Goal: Task Accomplishment & Management: Manage account settings

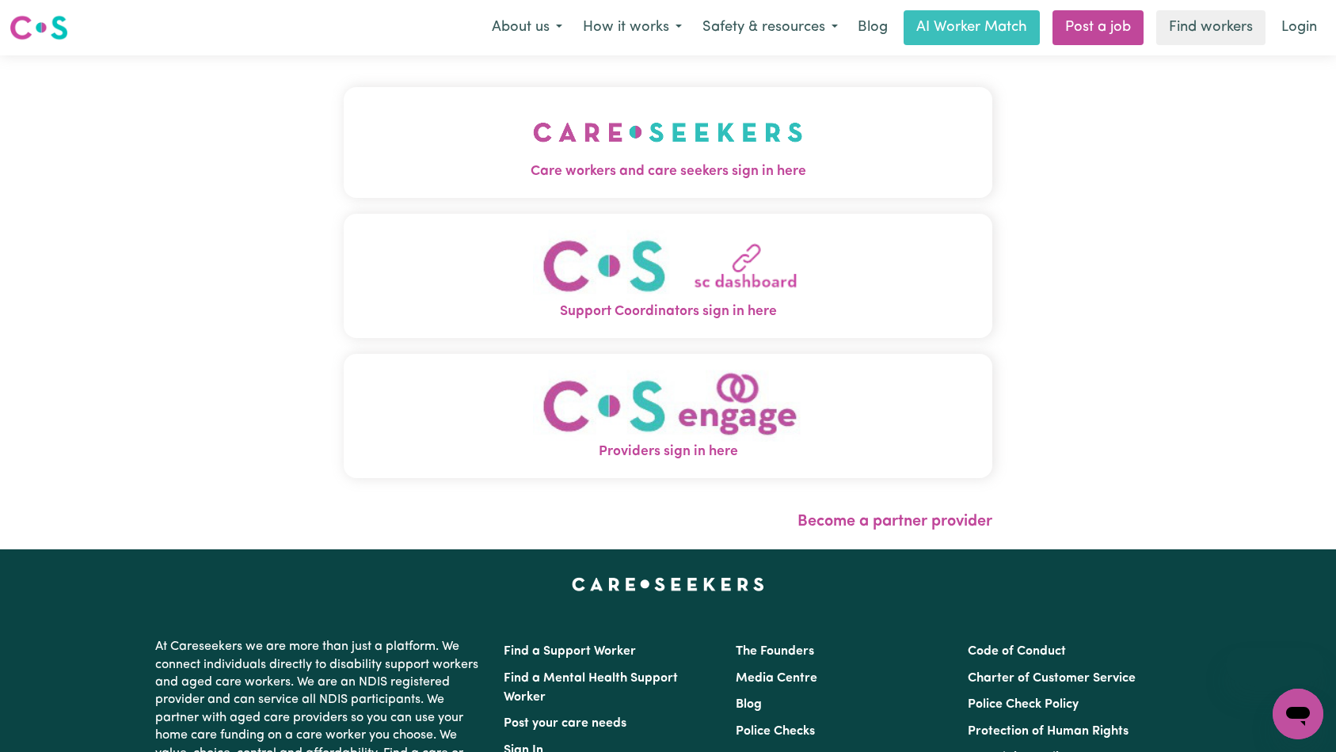
click at [535, 150] on button "Care workers and care seekers sign in here" at bounding box center [668, 142] width 649 height 111
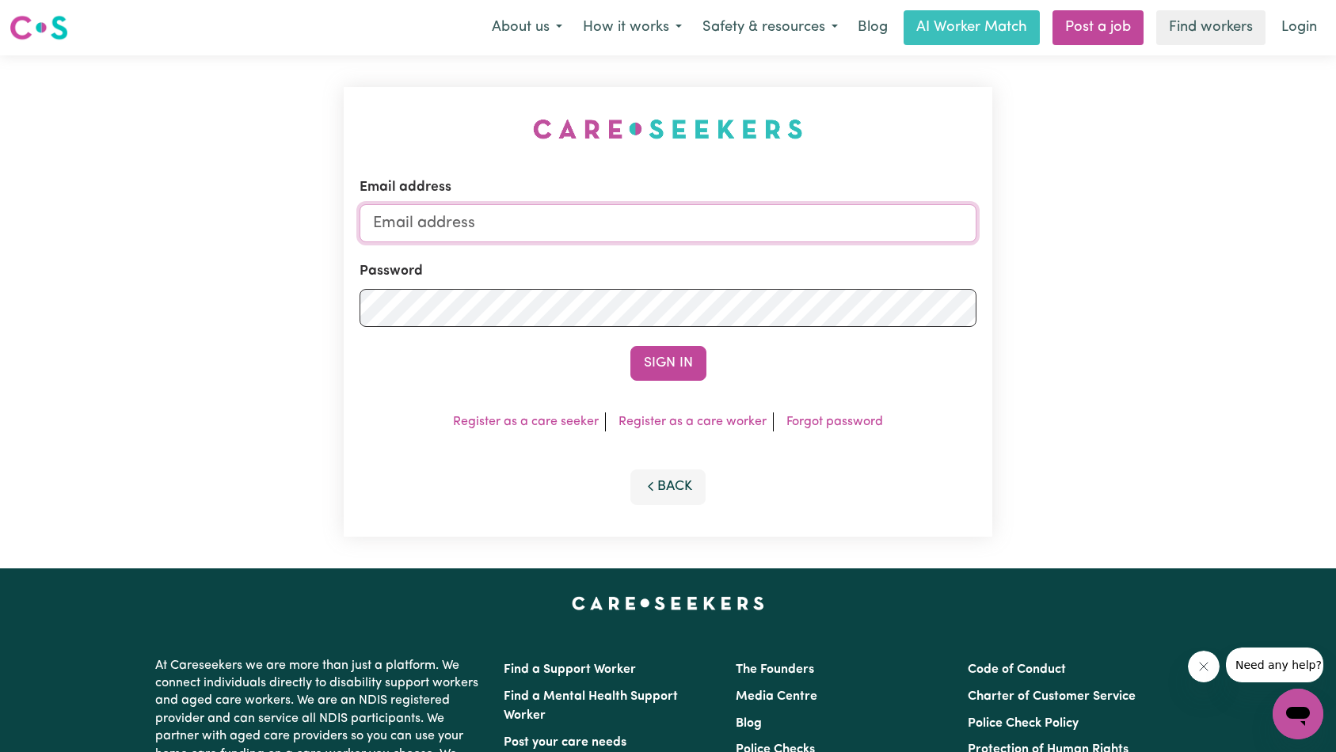
click at [713, 231] on input "Email address" at bounding box center [669, 223] width 618 height 38
type input "superuser~james.moderncare@gmail.com"
click at [684, 371] on button "Sign In" at bounding box center [668, 363] width 76 height 35
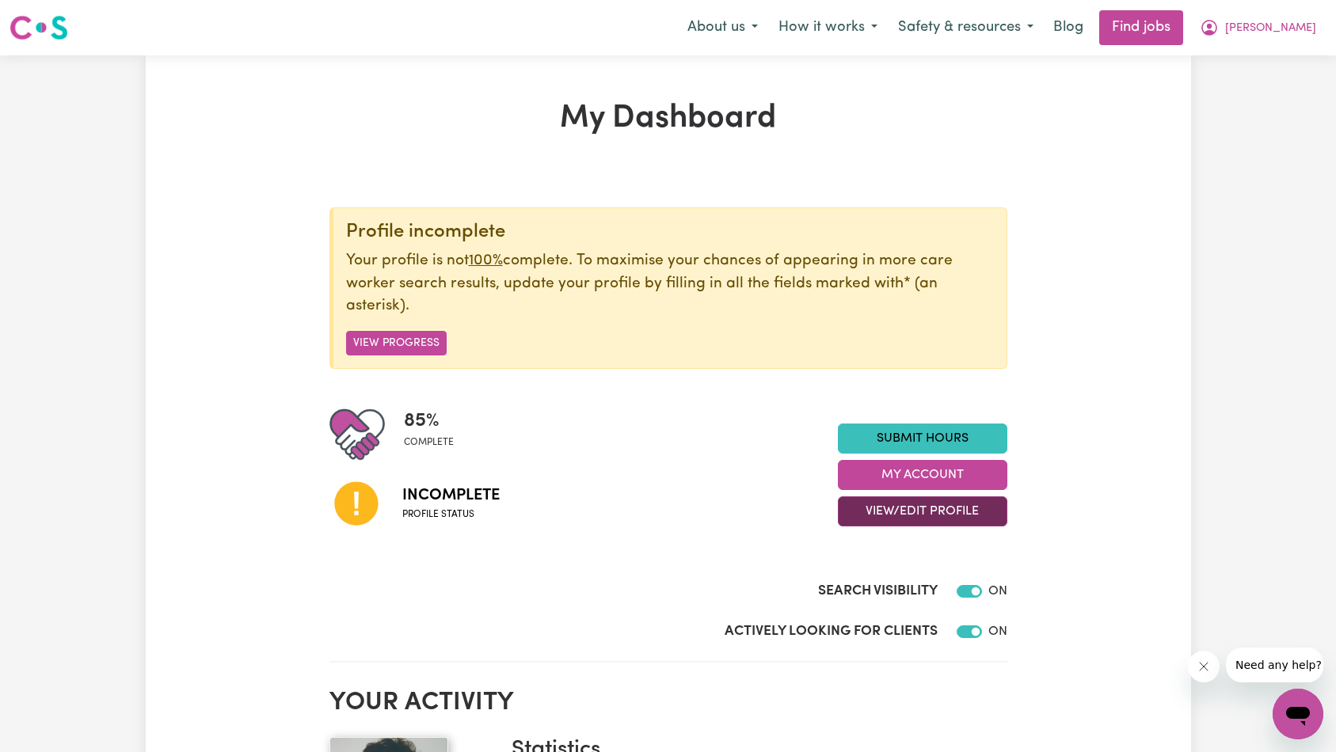
click at [923, 506] on button "View/Edit Profile" at bounding box center [922, 512] width 169 height 30
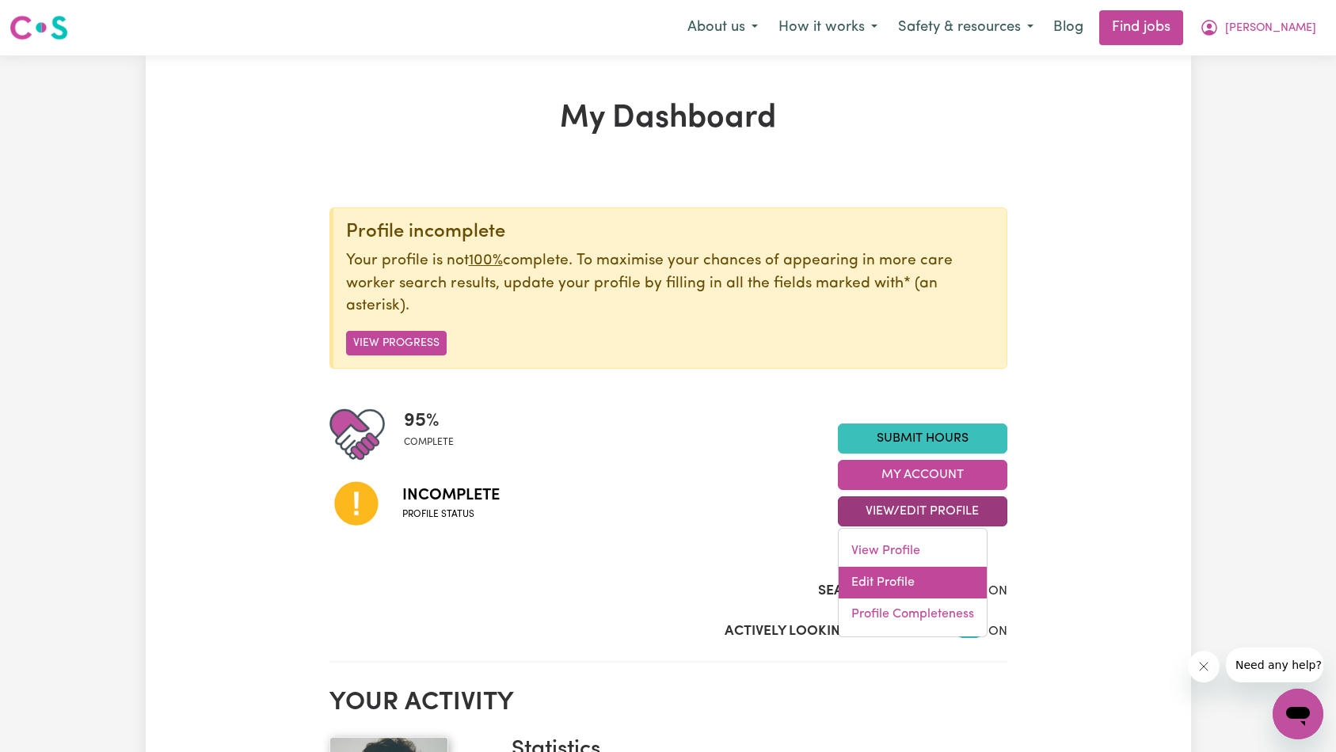
click at [911, 582] on link "Edit Profile" at bounding box center [913, 583] width 148 height 32
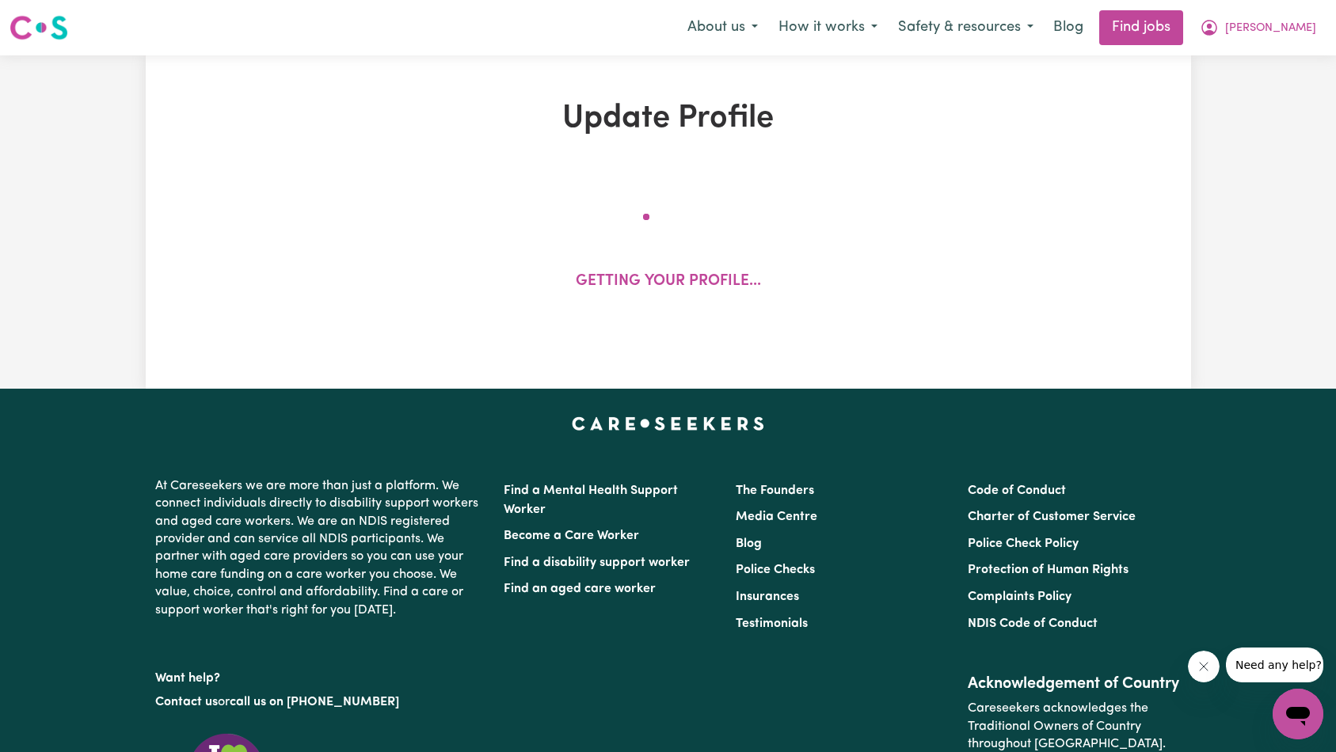
select select "[DEMOGRAPHIC_DATA]"
select select "[DEMOGRAPHIC_DATA] Citizen"
select select "Studying a healthcare related degree or qualification"
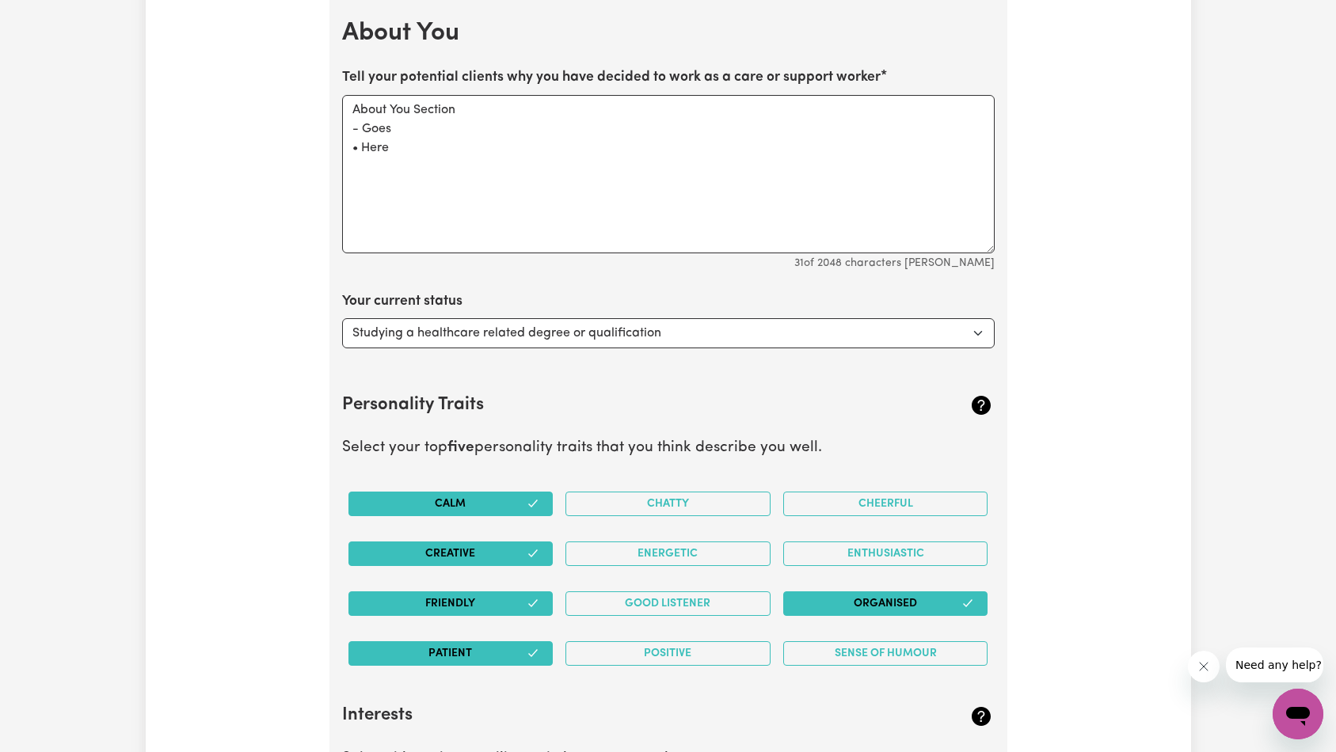
scroll to position [2402, 0]
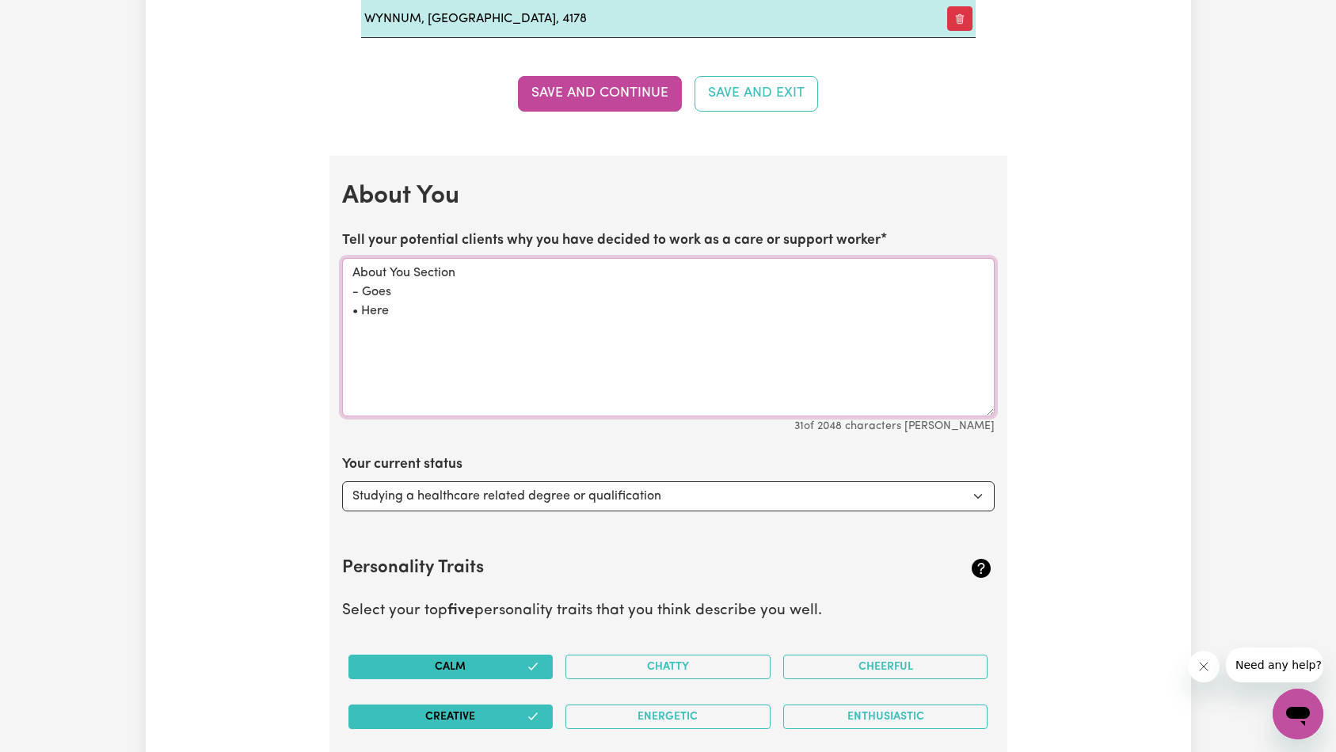
click at [583, 334] on textarea "About You Section - Goes • Here" at bounding box center [668, 337] width 653 height 158
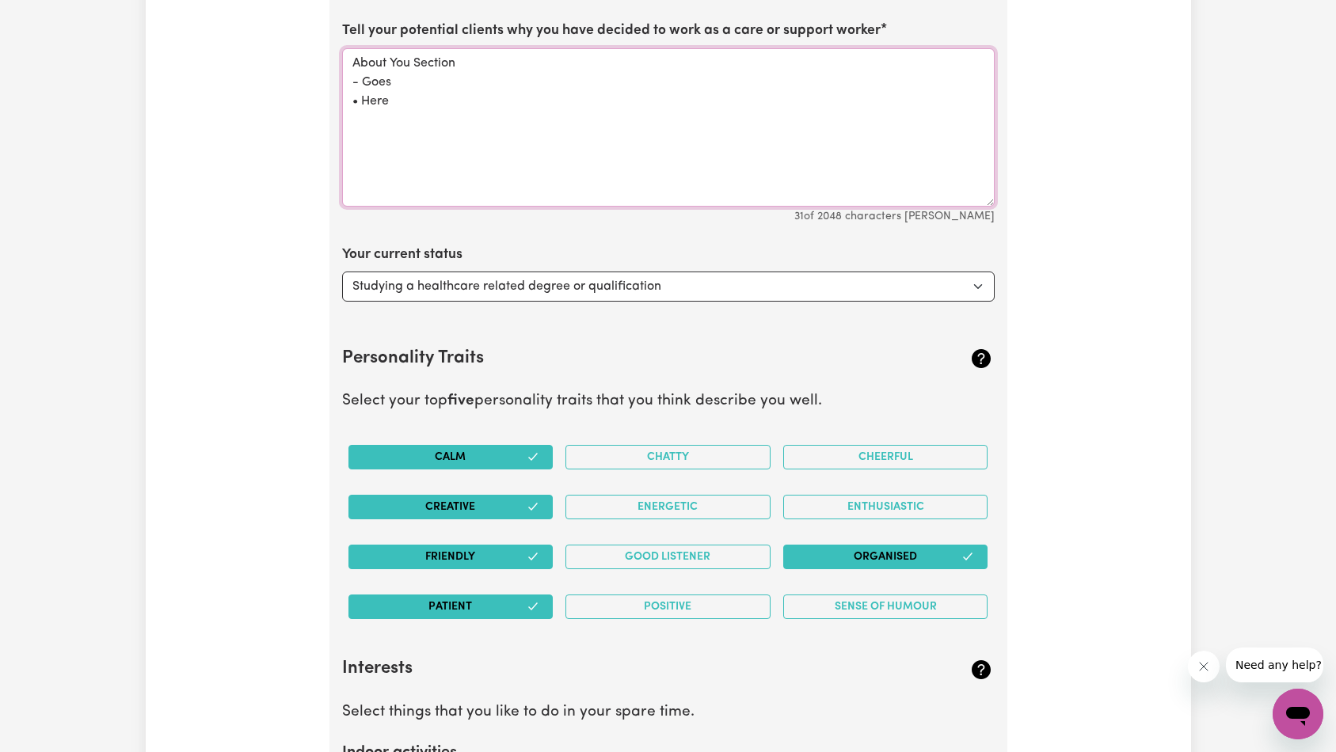
scroll to position [2416, 0]
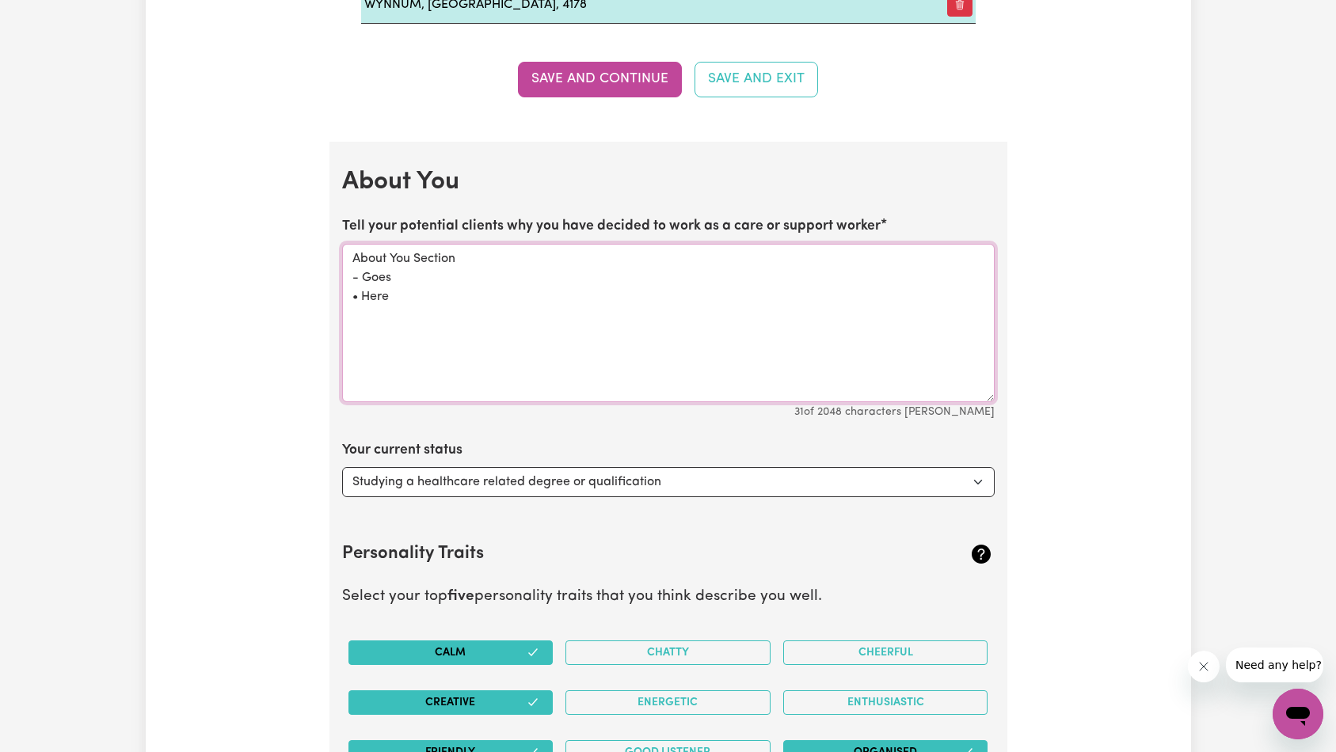
drag, startPoint x: 549, startPoint y: 323, endPoint x: 543, endPoint y: 315, distance: 9.7
click at [545, 317] on textarea "About You Section - Goes • Here" at bounding box center [668, 323] width 653 height 158
click at [587, 329] on textarea "About You Section - Goes • Here" at bounding box center [668, 323] width 653 height 158
paste textarea "Lo I'd Sitam! C'a elits do eius Tempori utla etdo Magnaali Enimadmini. v quis n…"
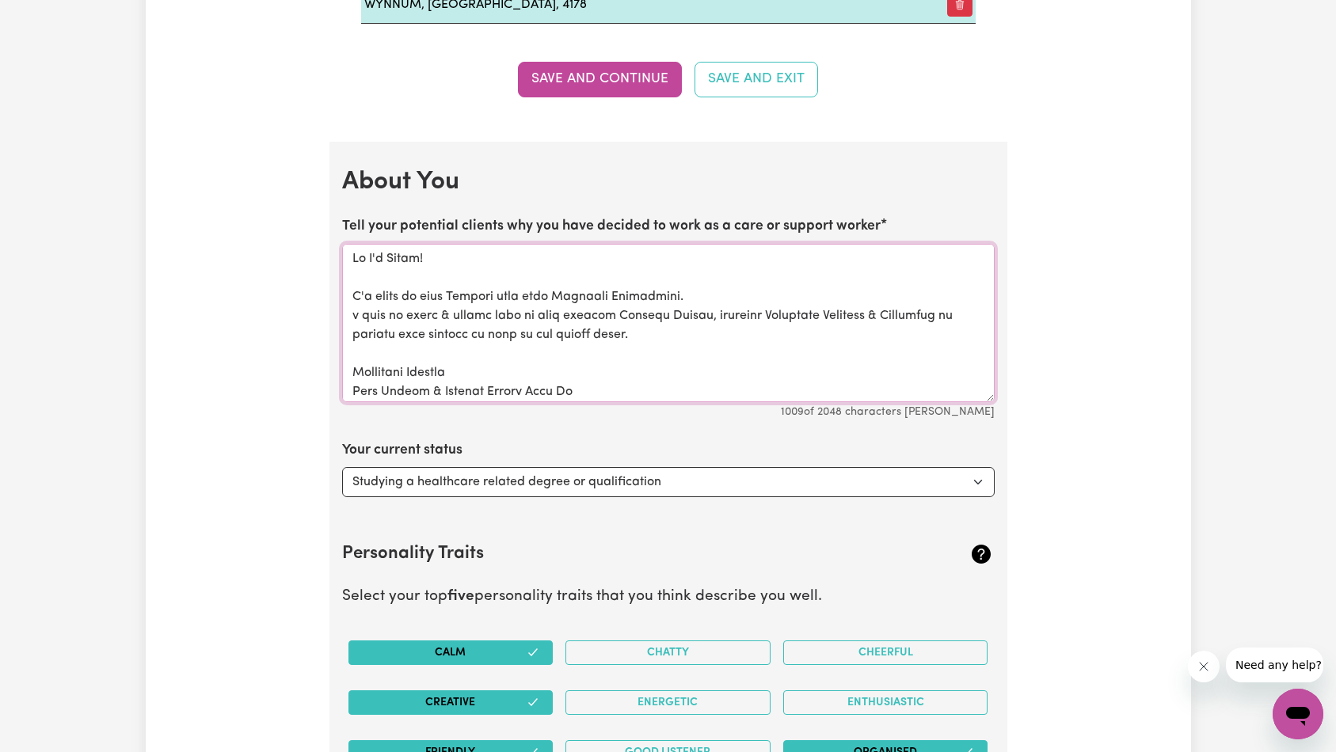
scroll to position [396, 0]
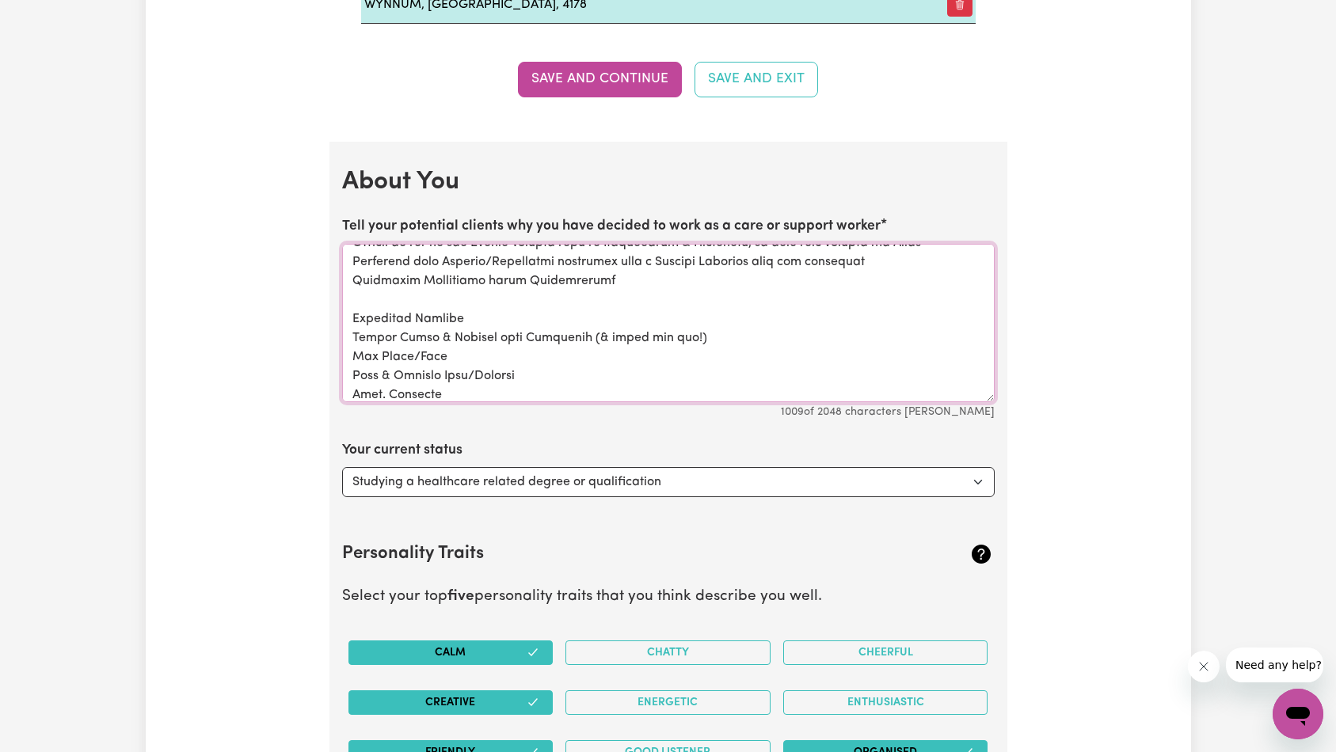
paste textarea
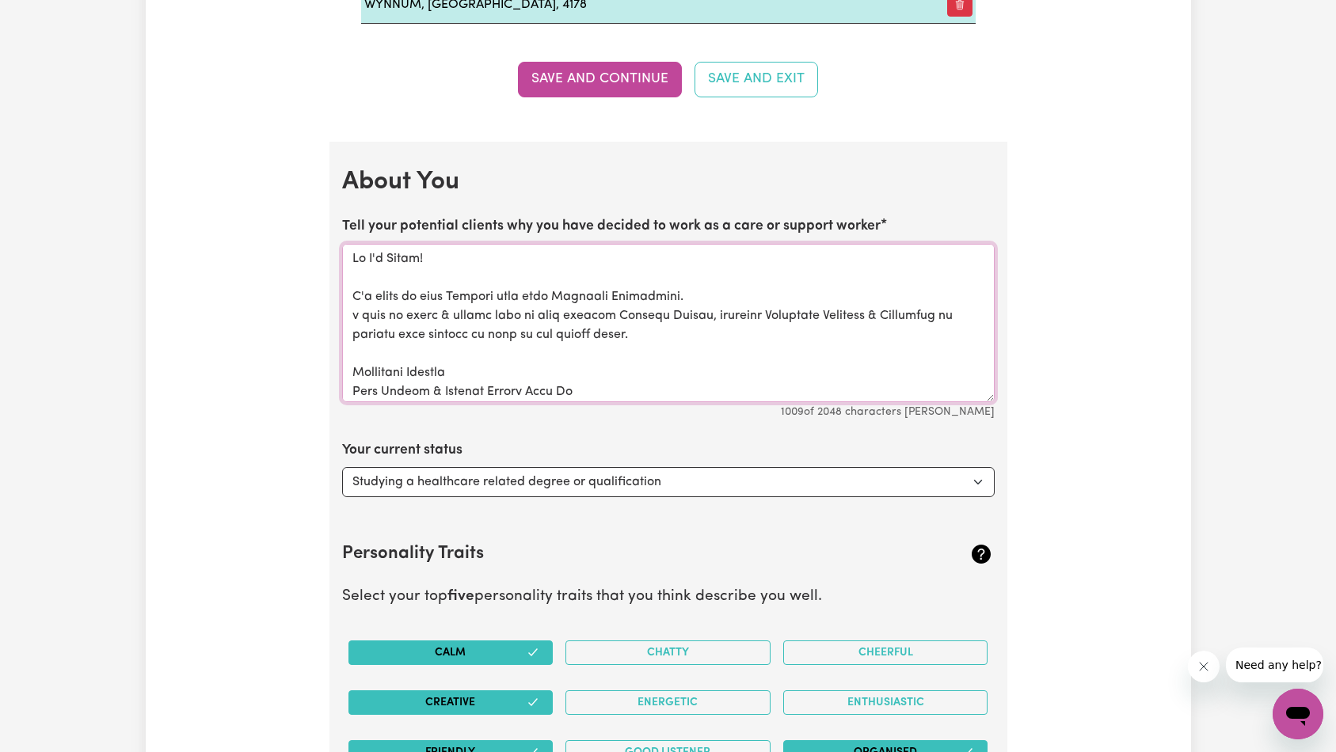
drag, startPoint x: 372, startPoint y: 295, endPoint x: 402, endPoint y: 305, distance: 31.6
click at [372, 295] on textarea "Tell your potential clients why you have decided to work as a care or support w…" at bounding box center [668, 323] width 653 height 158
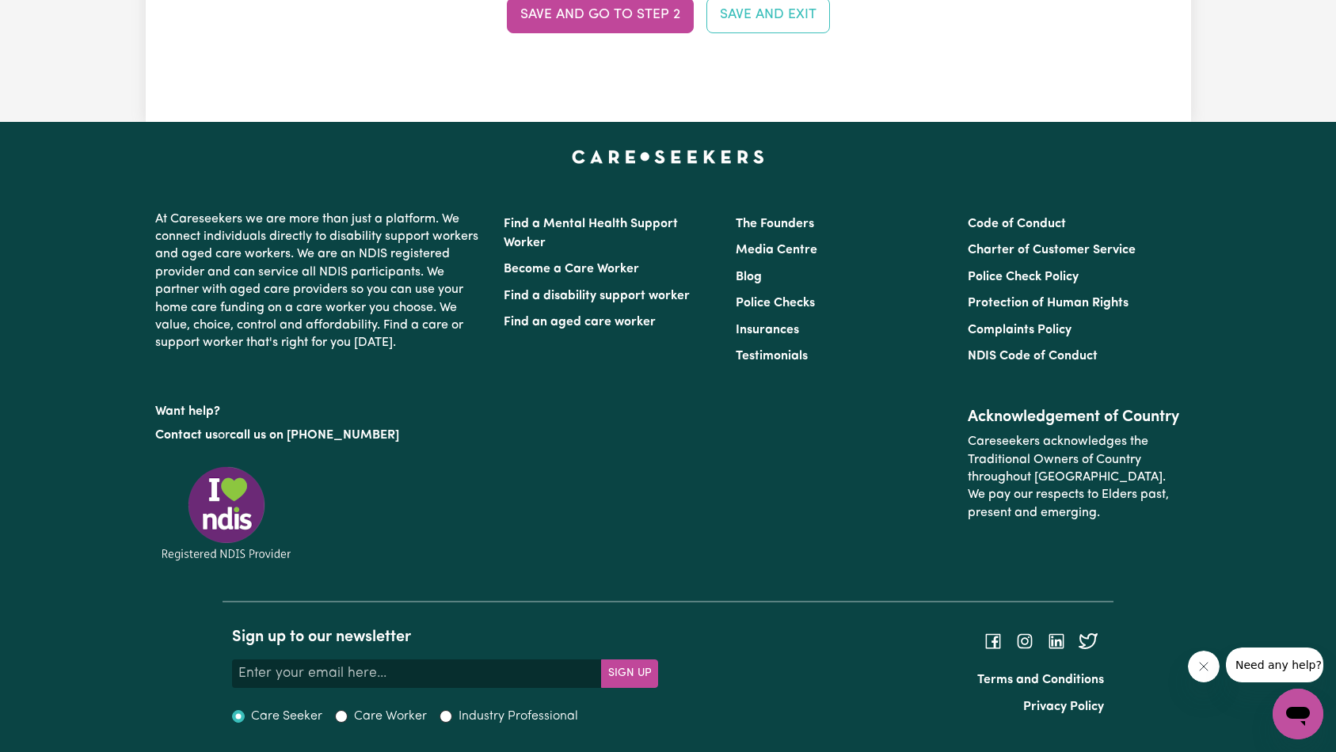
scroll to position [4133, 0]
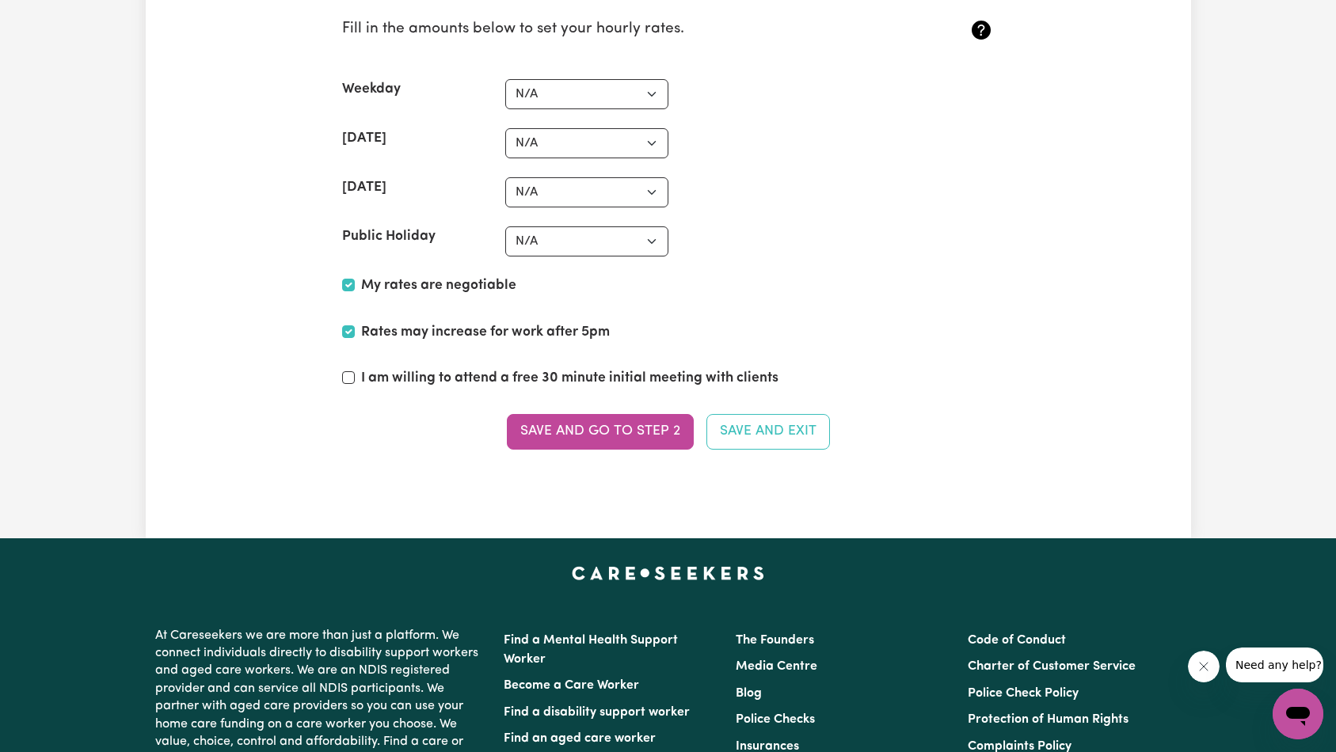
drag, startPoint x: 650, startPoint y: 424, endPoint x: 678, endPoint y: 418, distance: 28.3
click at [650, 424] on button "Save and go to Step 2" at bounding box center [600, 431] width 187 height 35
type textarea "About You Section - Goes • Here"
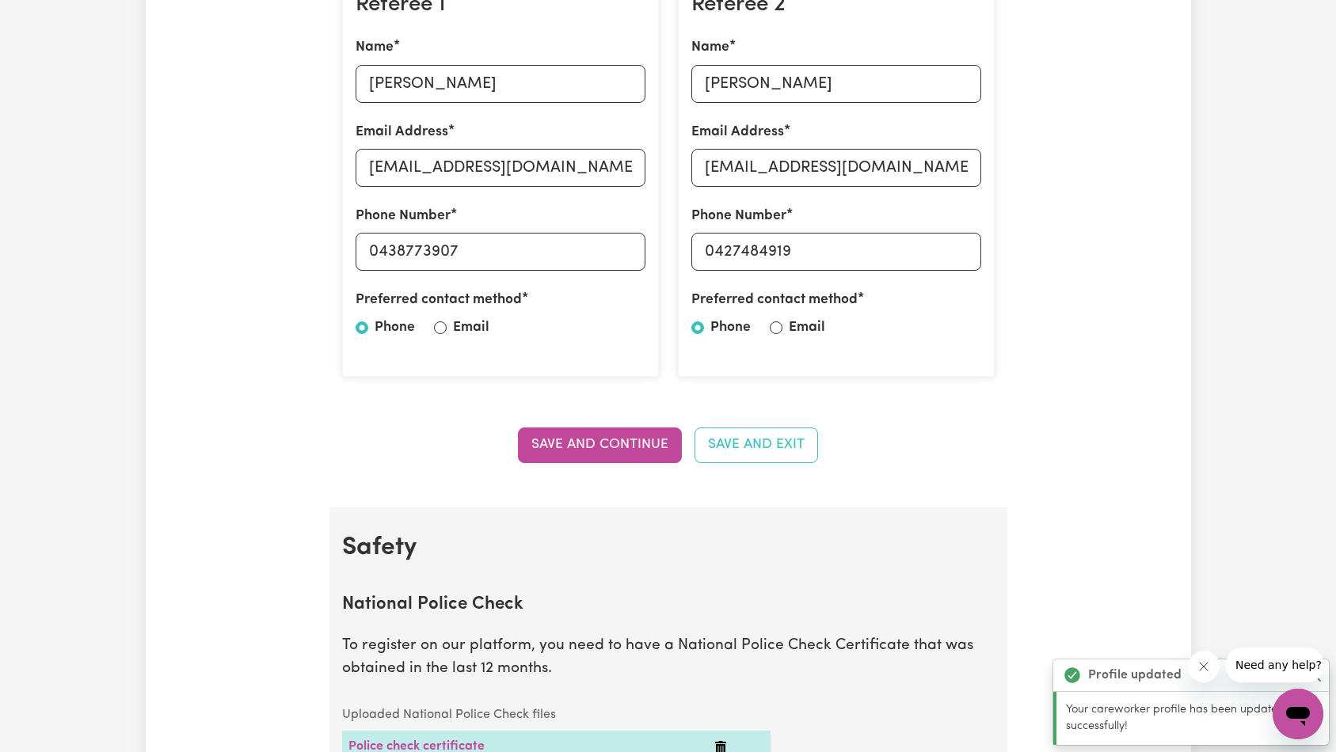
scroll to position [0, 0]
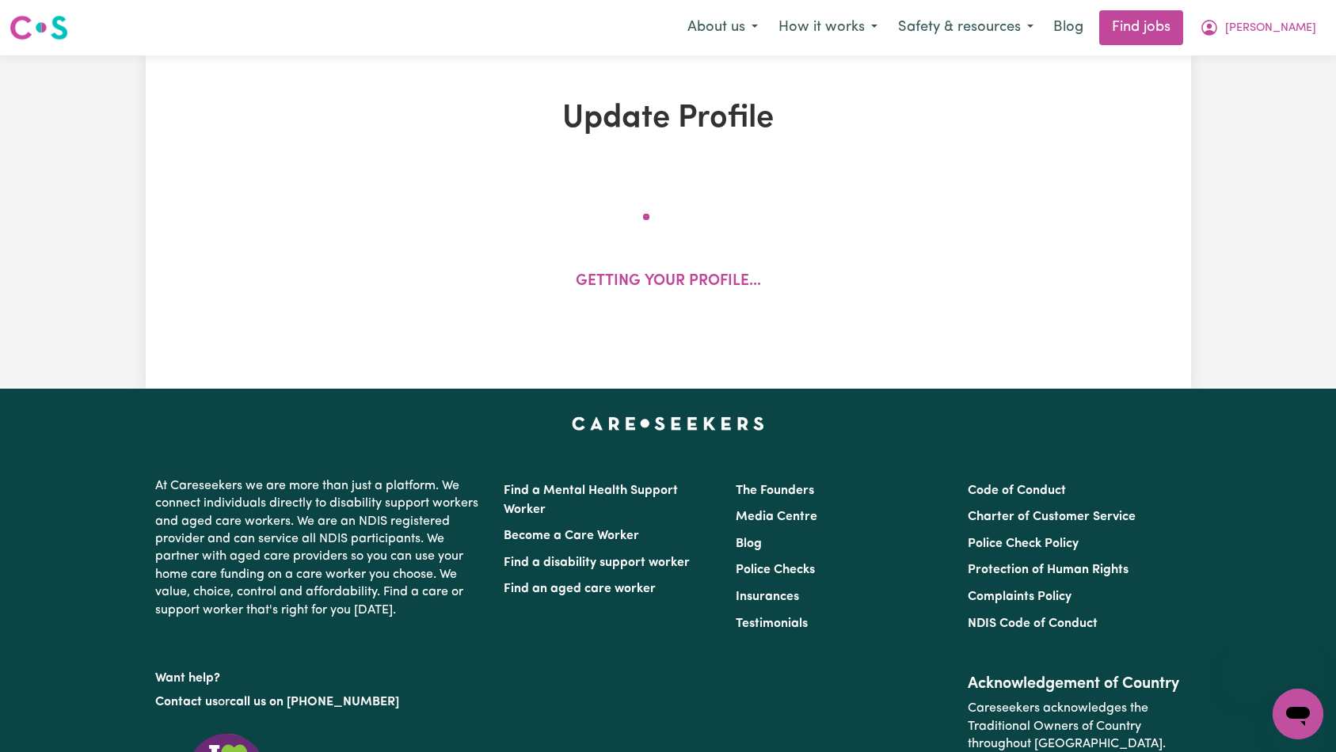
select select "[DEMOGRAPHIC_DATA]"
select select "[DEMOGRAPHIC_DATA] Citizen"
select select "Studying a healthcare related degree or qualification"
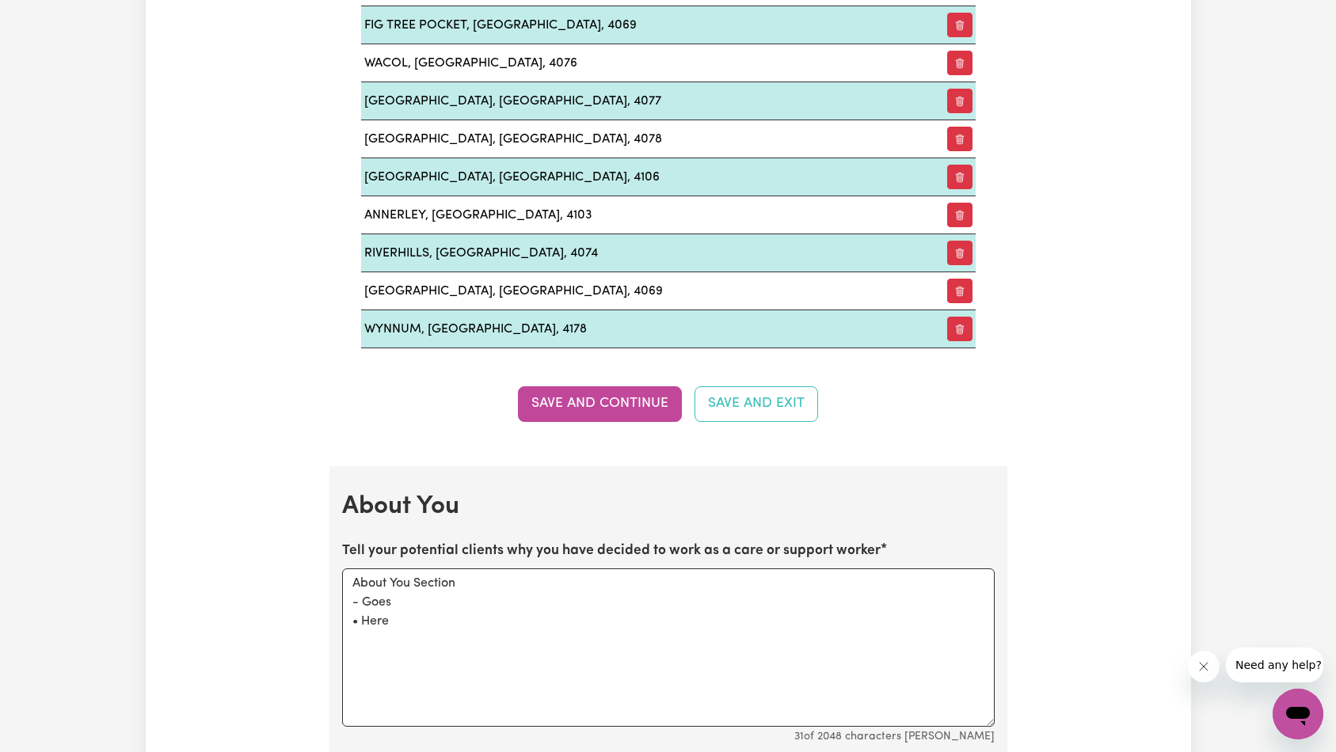
scroll to position [2396, 0]
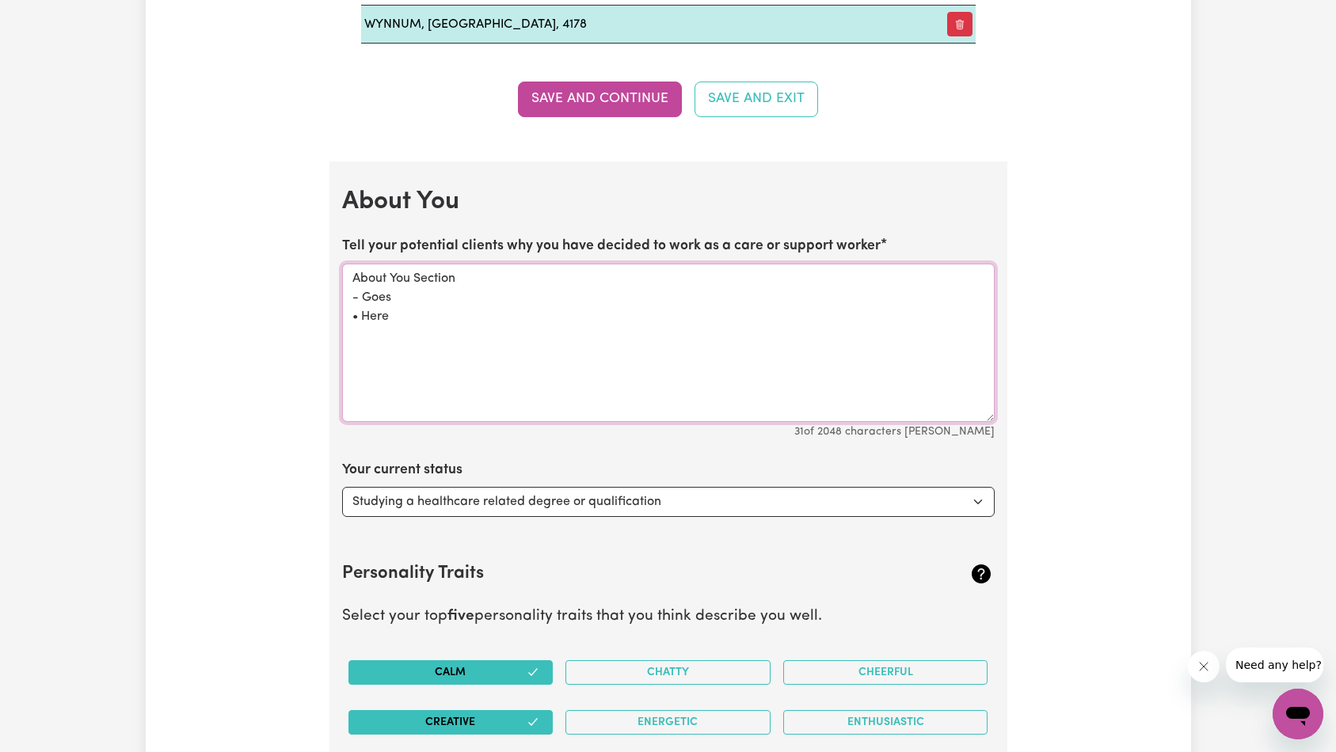
click at [490, 332] on textarea "About You Section - Goes • Here" at bounding box center [668, 343] width 653 height 158
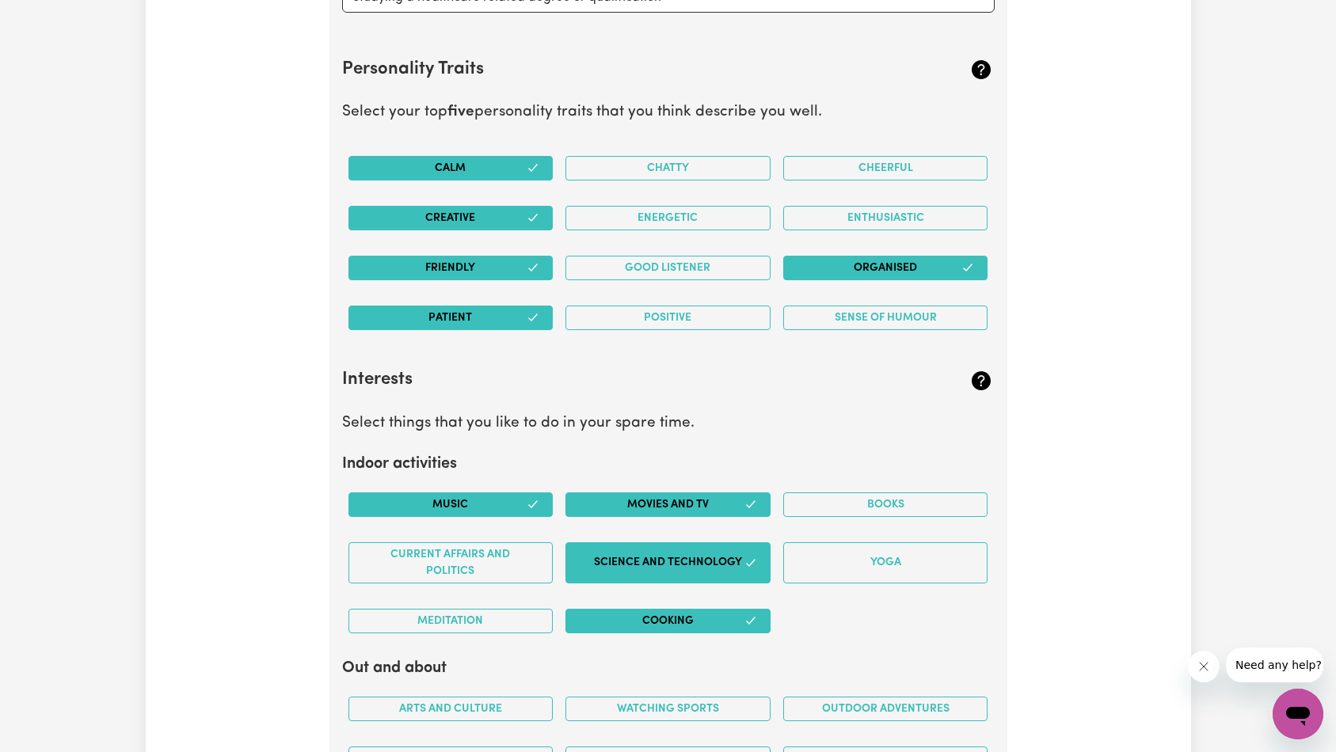
paste textarea "Lo I'd Sitam! C'a elits do eius Tempori utla etdo Magnaali Enimadmini. v quis n…"
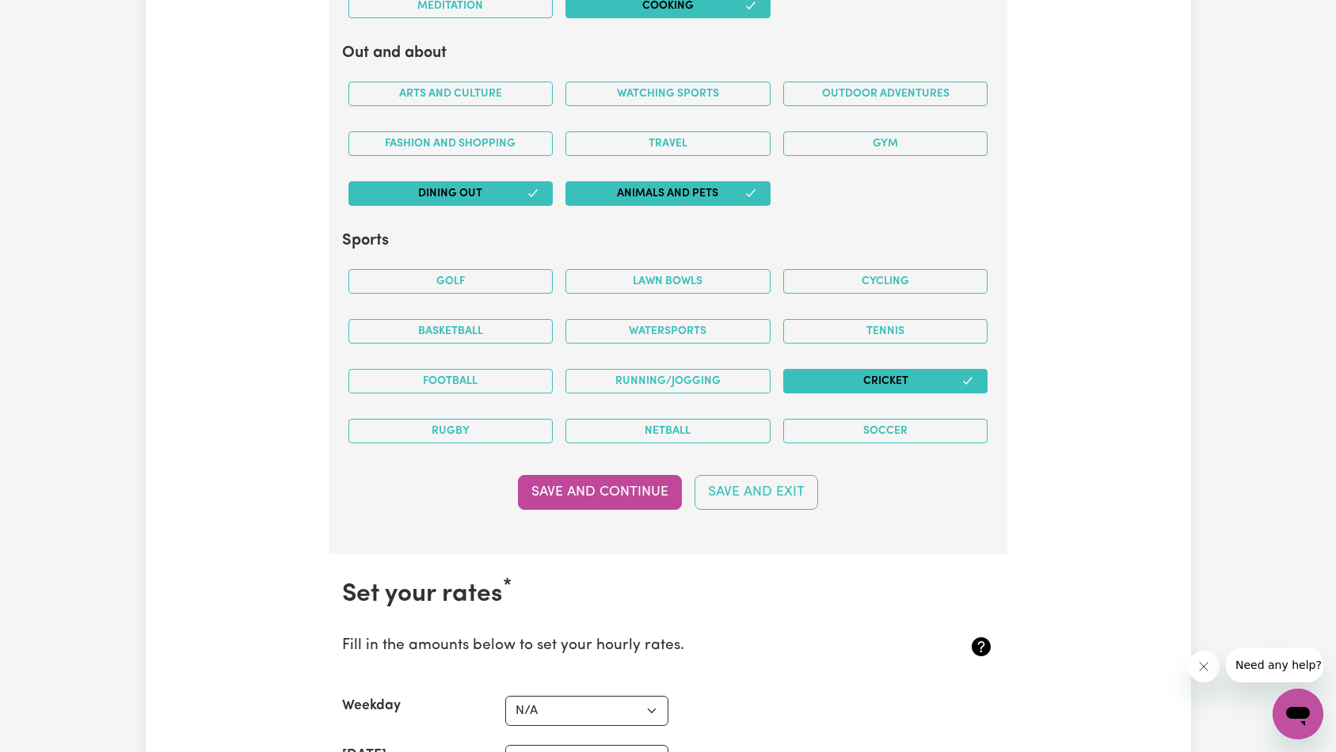
scroll to position [3529, 0]
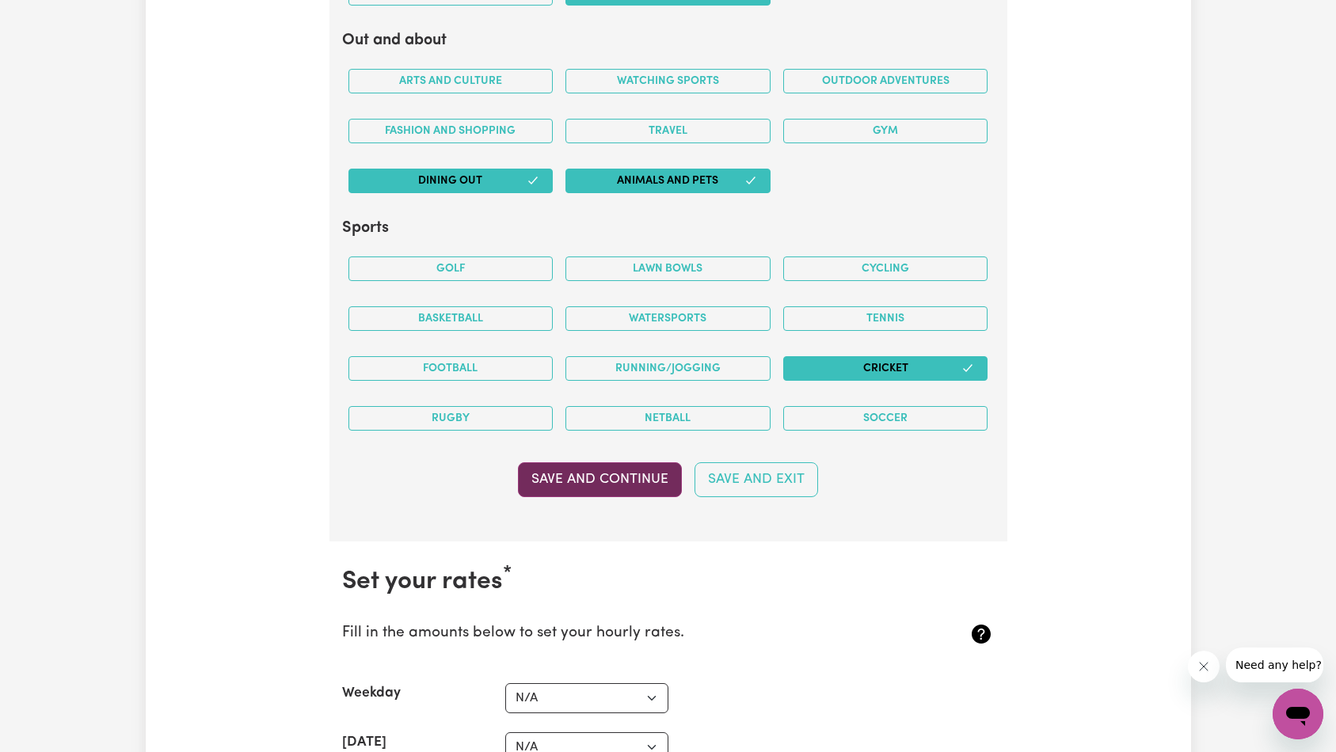
click at [606, 485] on button "Save and Continue" at bounding box center [600, 479] width 164 height 35
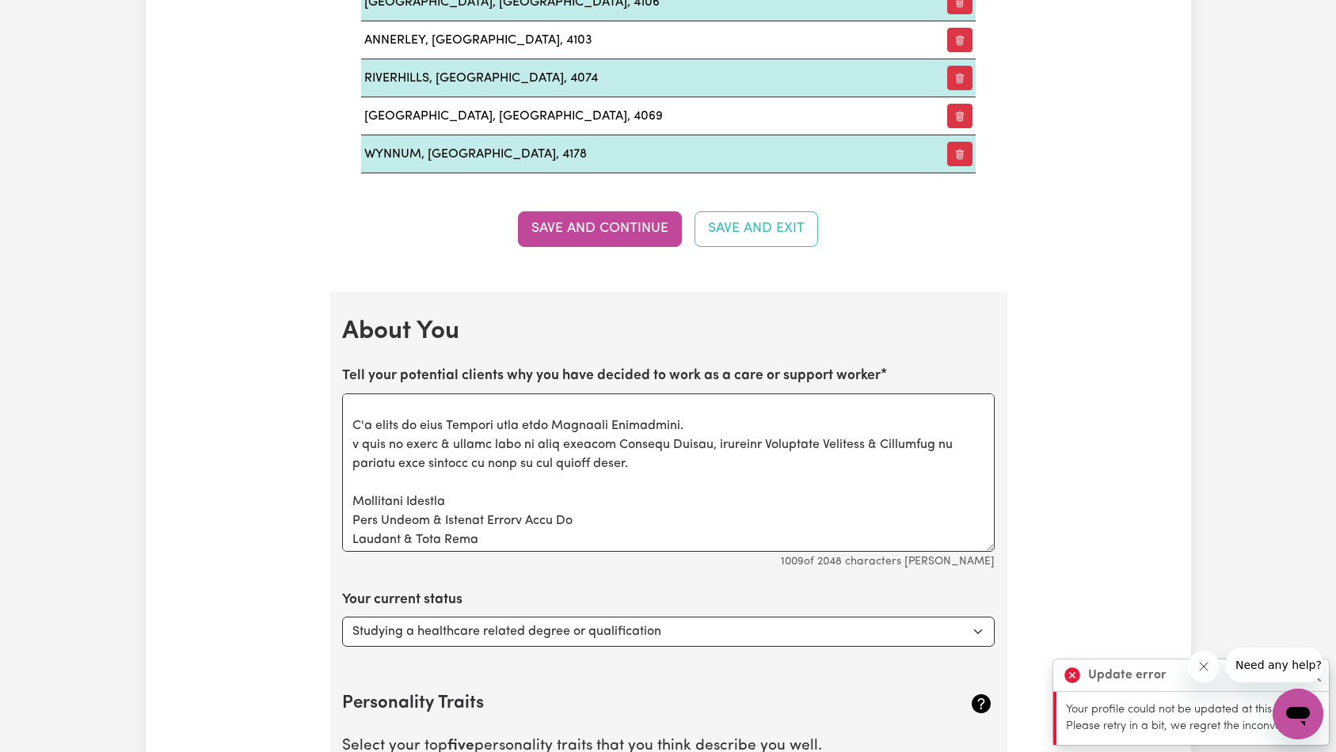
scroll to position [0, 0]
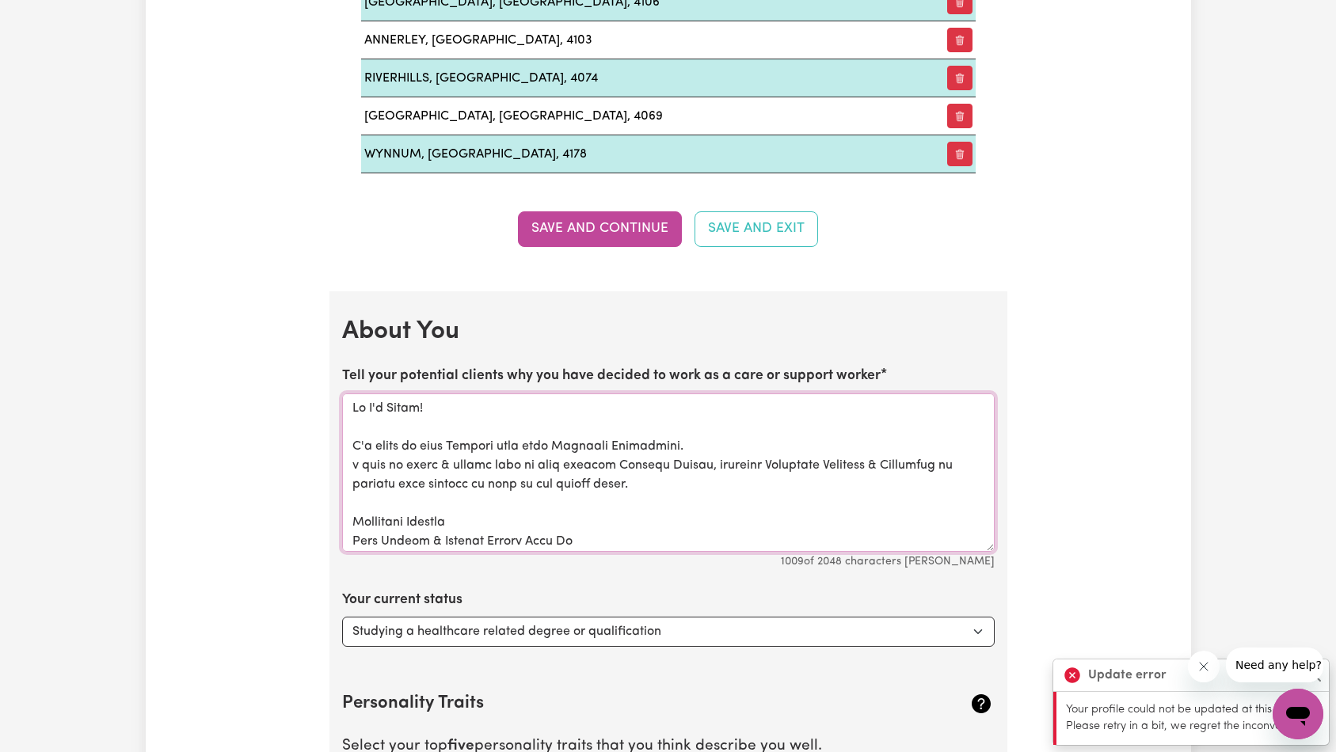
click at [603, 449] on textarea "Tell your potential clients why you have decided to work as a care or support w…" at bounding box center [668, 473] width 653 height 158
click at [660, 487] on textarea "Tell your potential clients why you have decided to work as a care or support w…" at bounding box center [668, 473] width 653 height 158
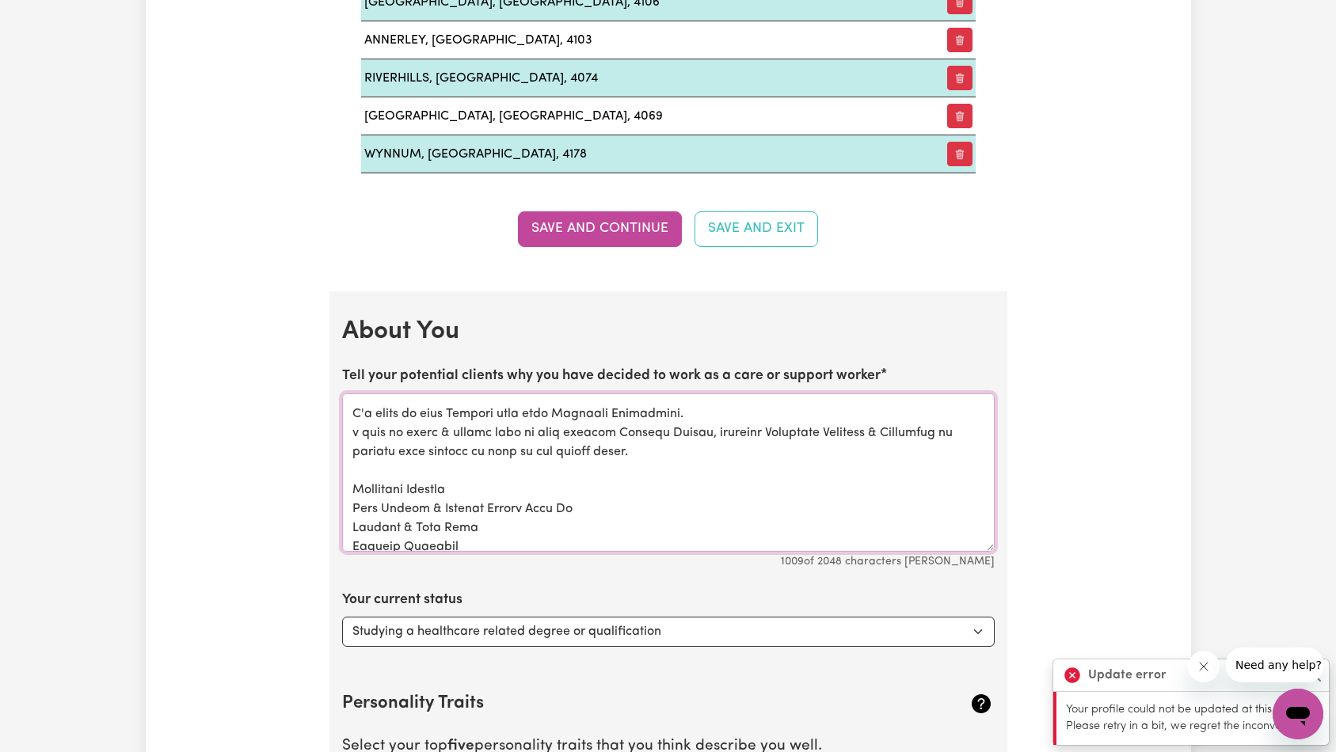
drag, startPoint x: 440, startPoint y: 489, endPoint x: 382, endPoint y: 485, distance: 57.9
click at [294, 481] on div "Update Profile 1 2 3 4 5 Step 1 : Personal Details Let potential clients know w…" at bounding box center [668, 96] width 1045 height 4527
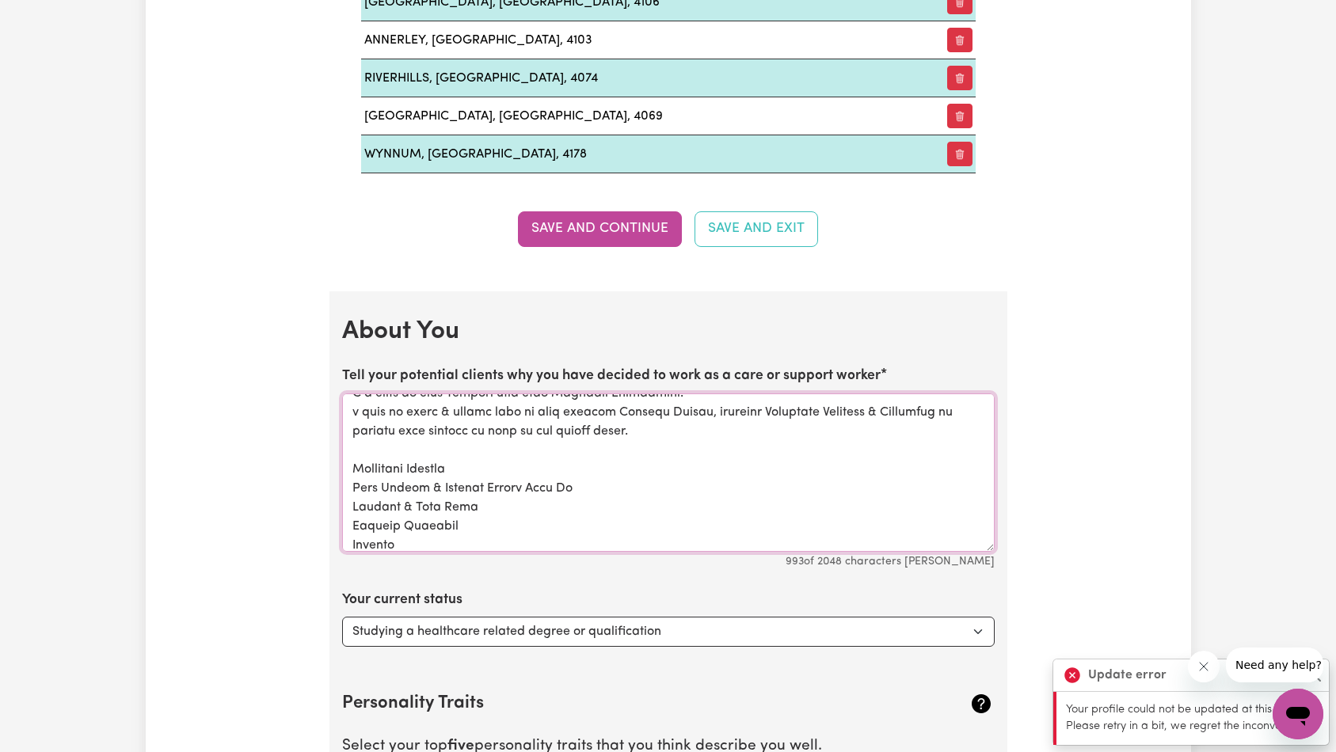
scroll to position [63, 0]
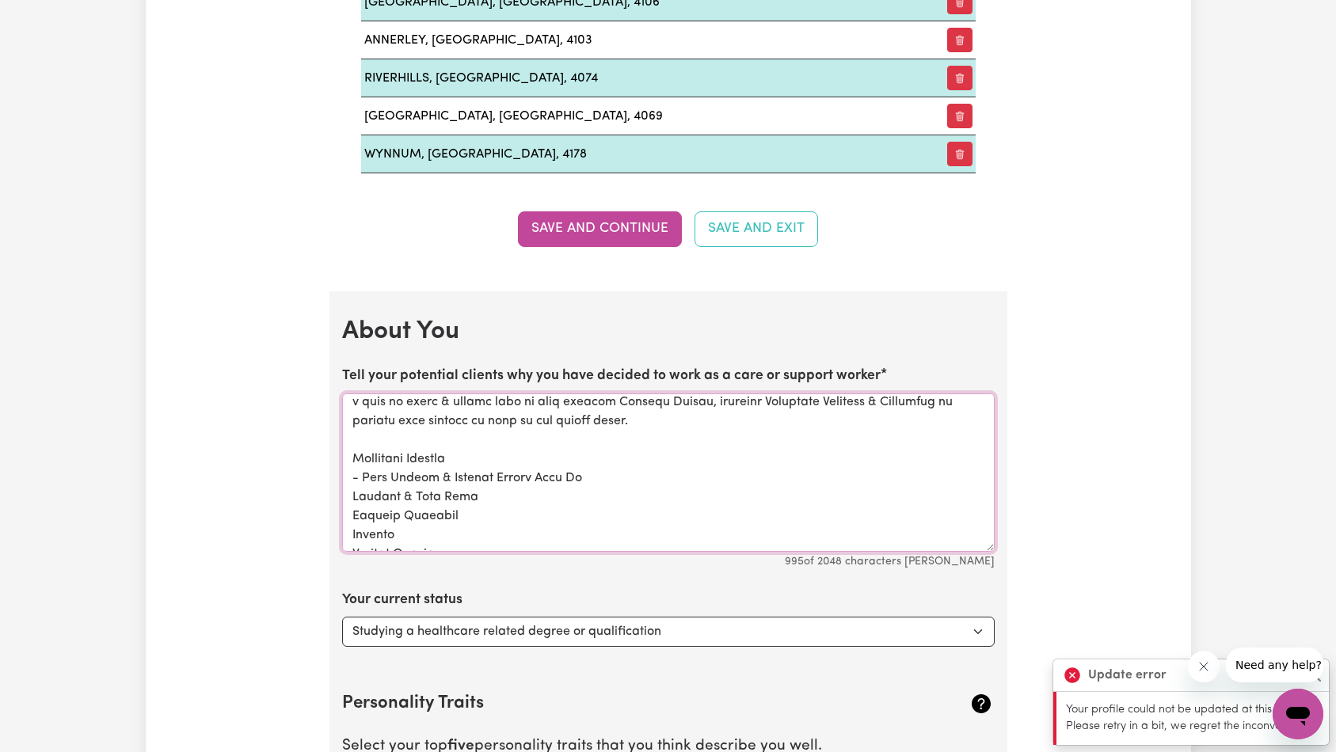
paste textarea "-"
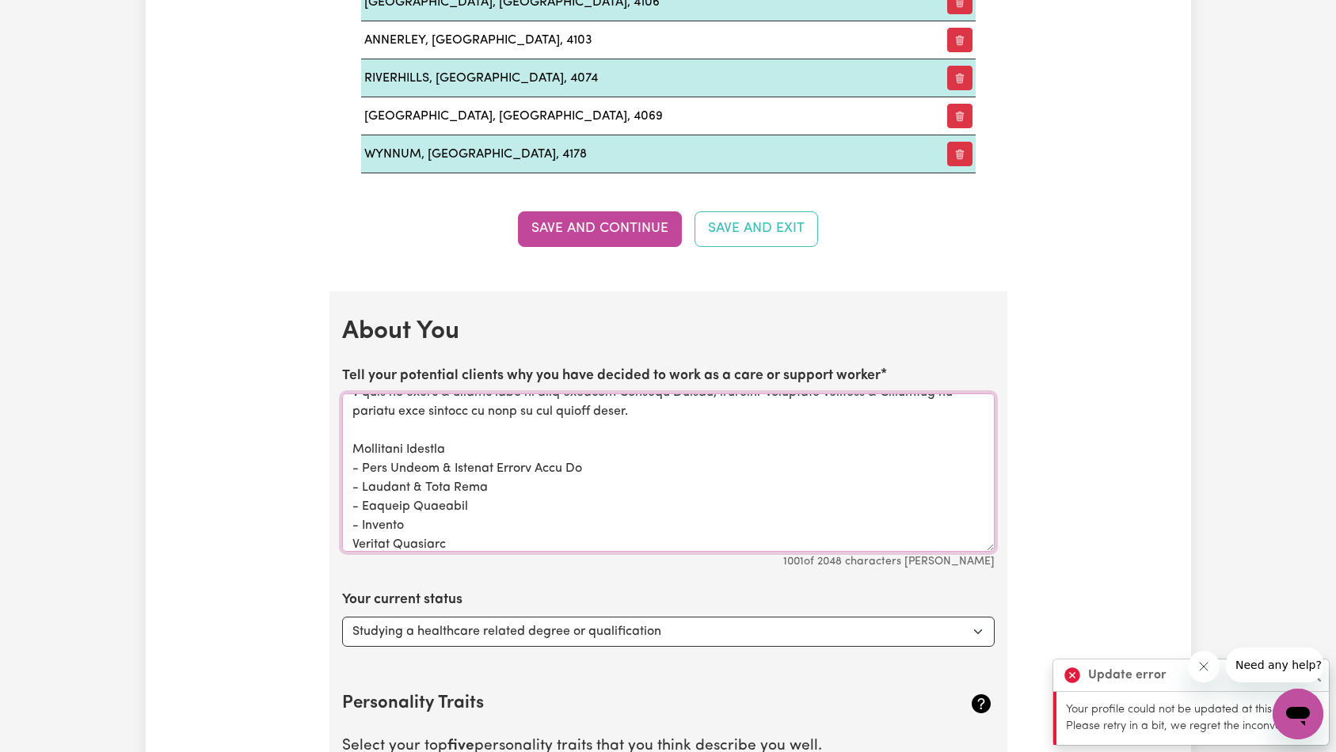
paste textarea "-"
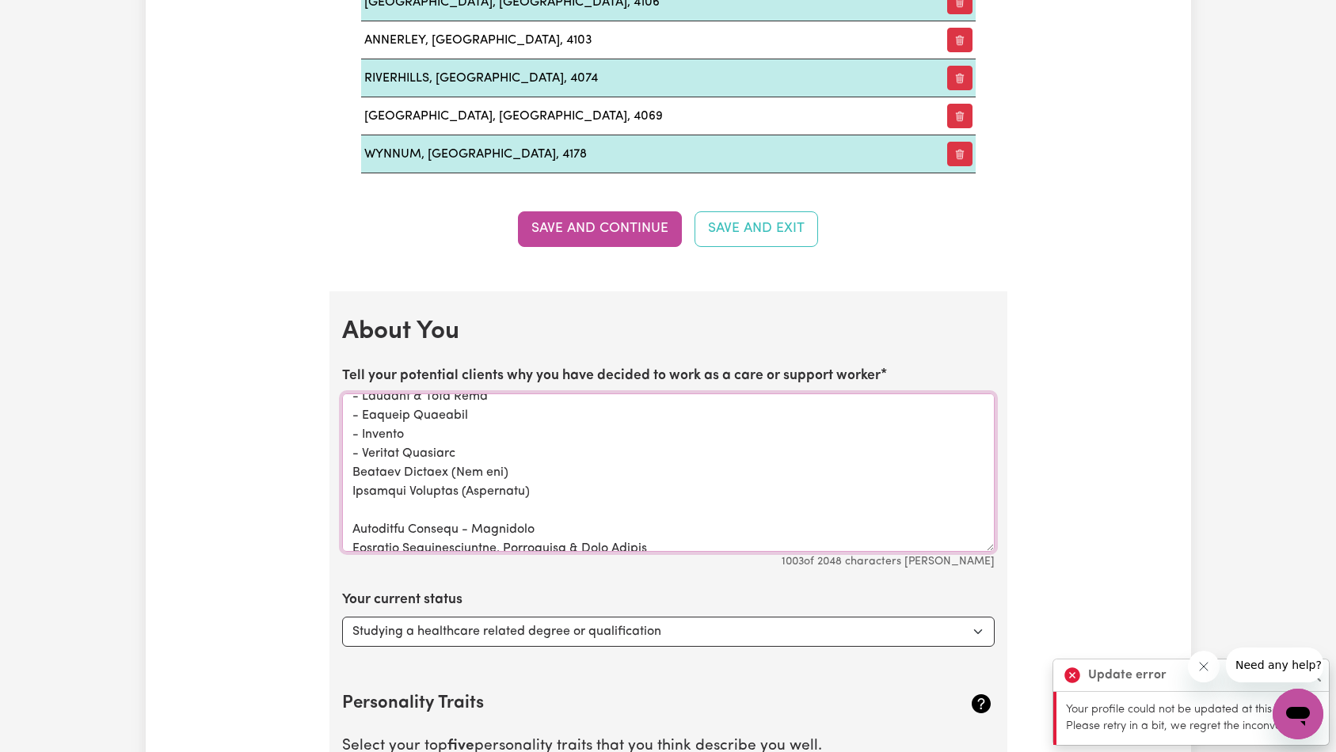
paste textarea "-"
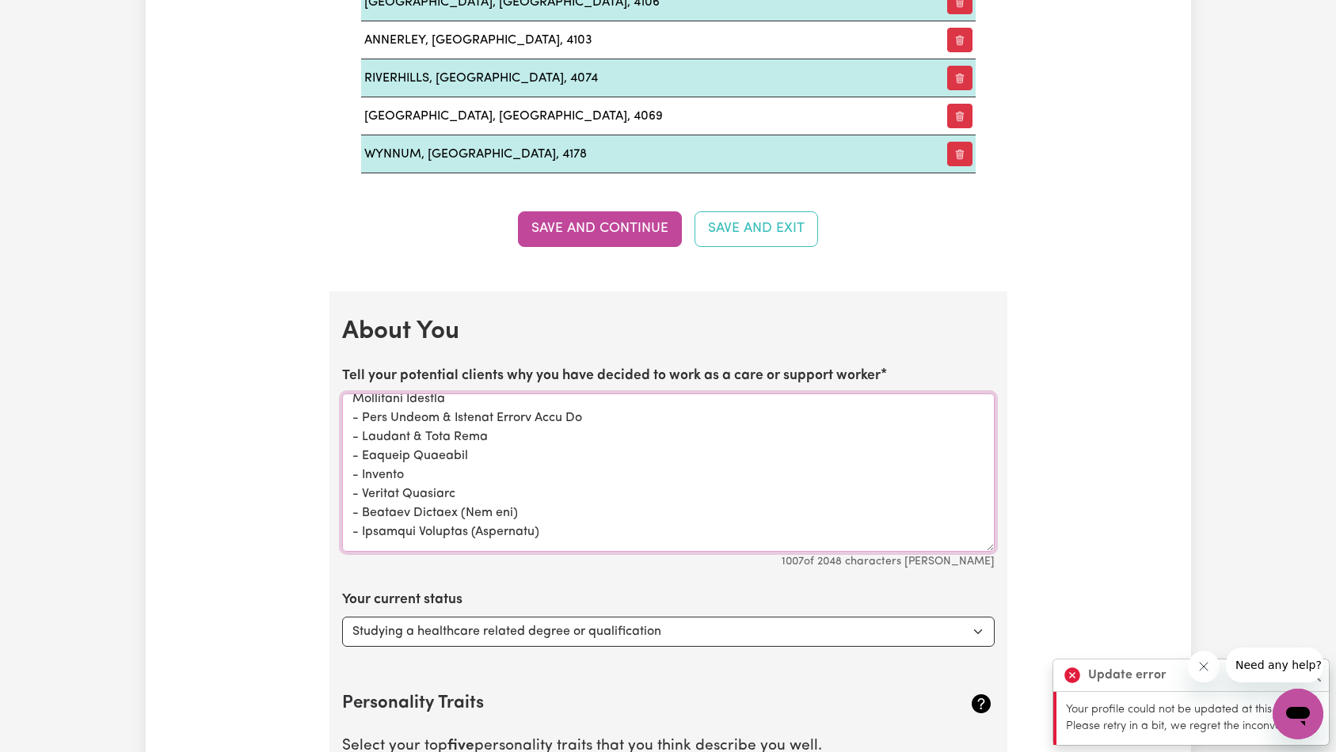
scroll to position [104, 0]
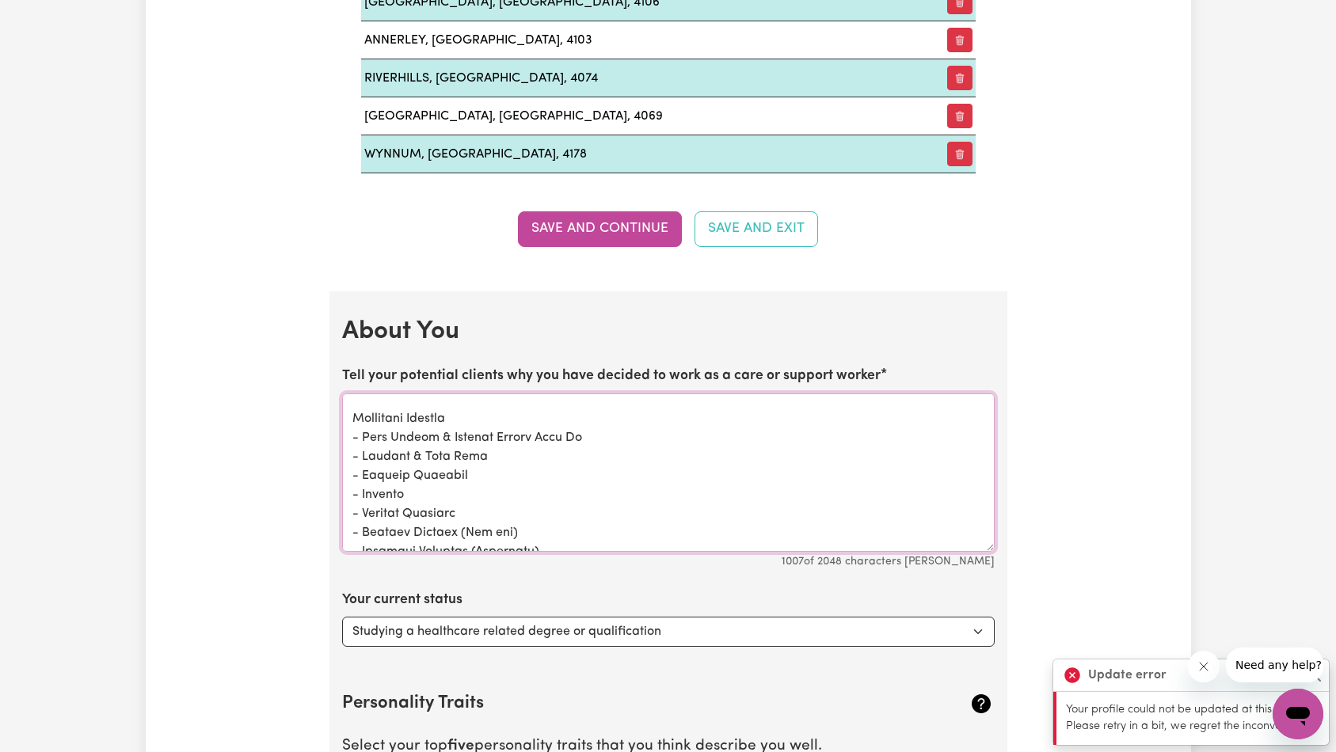
drag, startPoint x: 470, startPoint y: 413, endPoint x: 349, endPoint y: 414, distance: 120.4
click at [349, 414] on textarea "Tell your potential clients why you have decided to work as a care or support w…" at bounding box center [668, 473] width 653 height 158
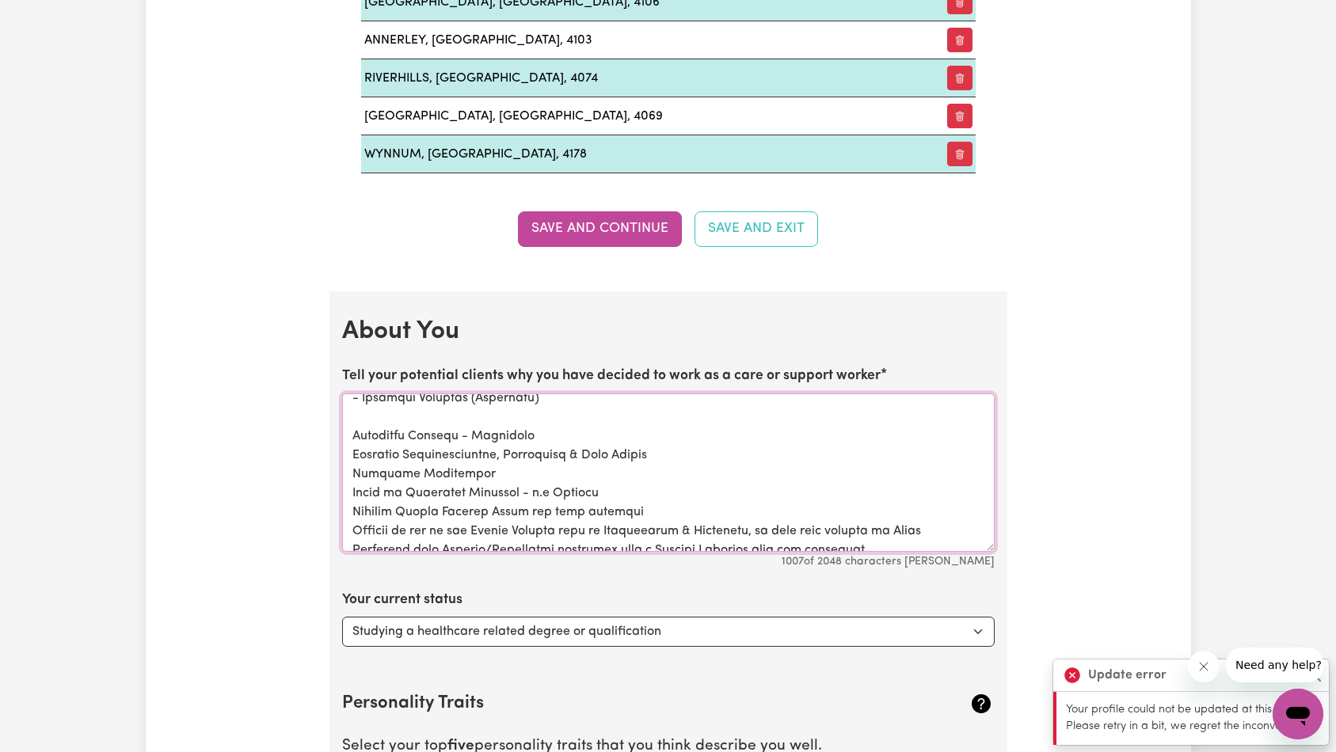
click at [349, 435] on textarea "Tell your potential clients why you have decided to work as a care or support w…" at bounding box center [668, 473] width 653 height 158
click at [533, 436] on textarea "Tell your potential clients why you have decided to work as a care or support w…" at bounding box center [668, 473] width 653 height 158
paste textarea "Household Support"
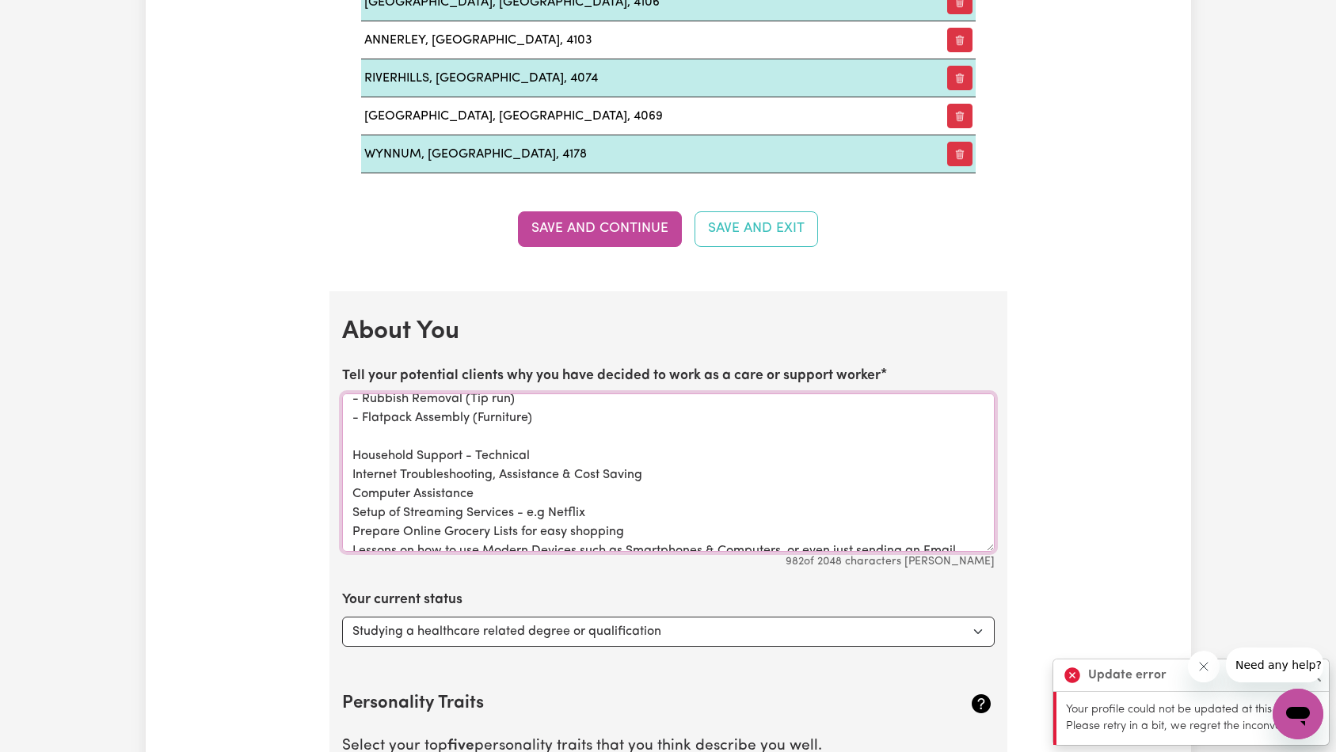
click at [362, 415] on textarea "Hi I'm [PERSON_NAME]! I'm eager to help Clients that need Domestic Assistance. …" at bounding box center [668, 473] width 653 height 158
paste textarea "-"
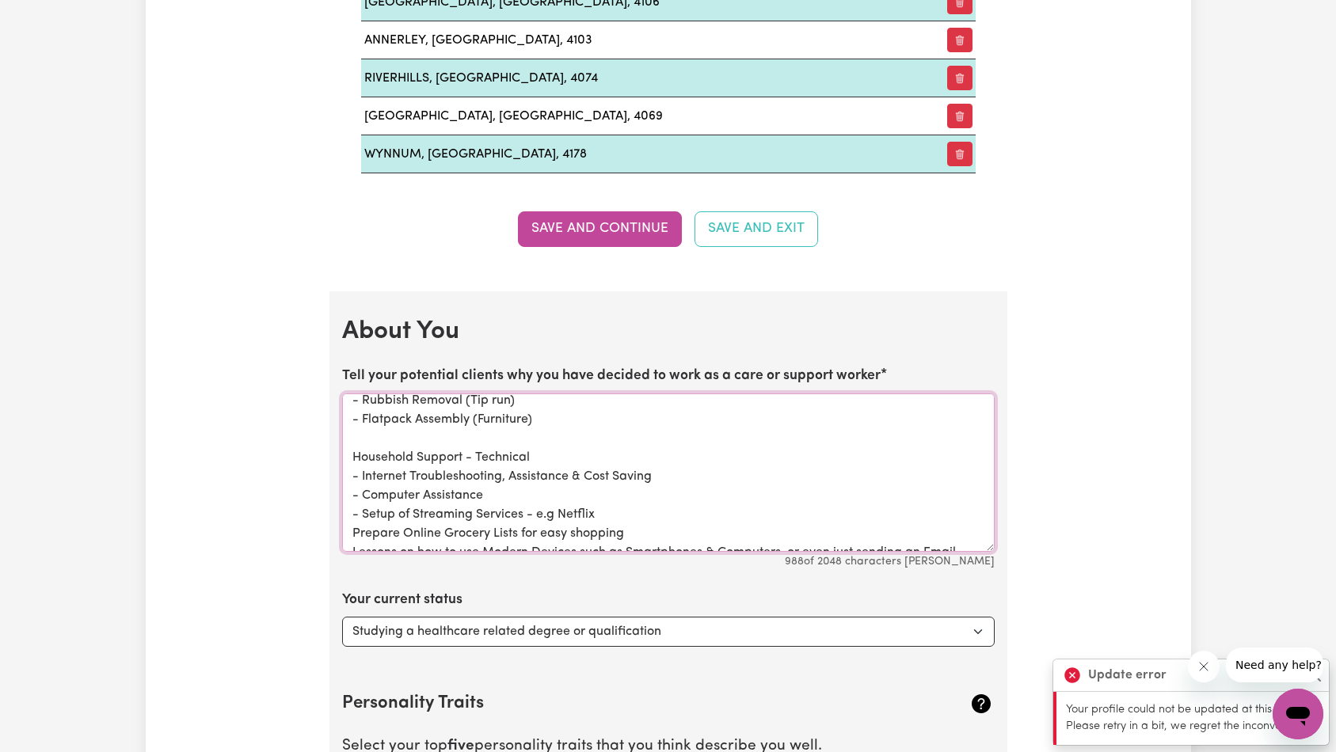
paste textarea "-"
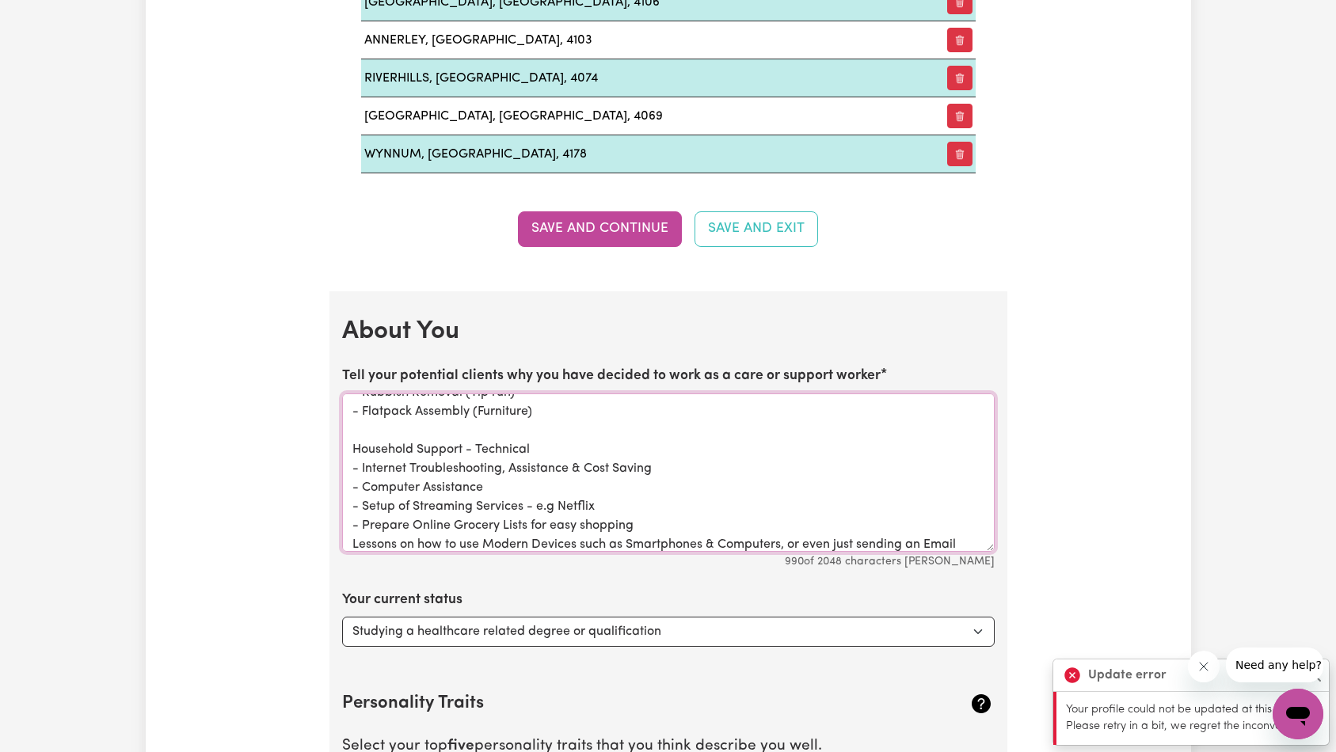
paste textarea "-"
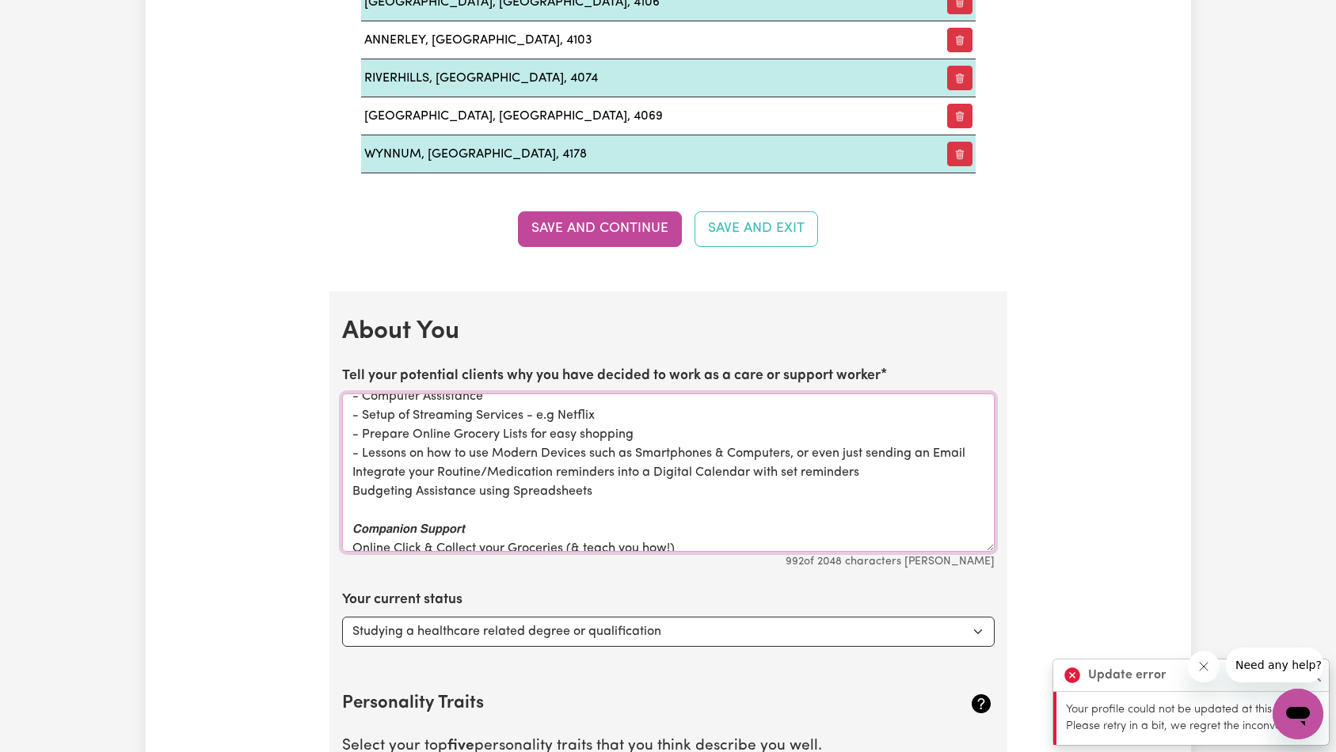
paste textarea "-"
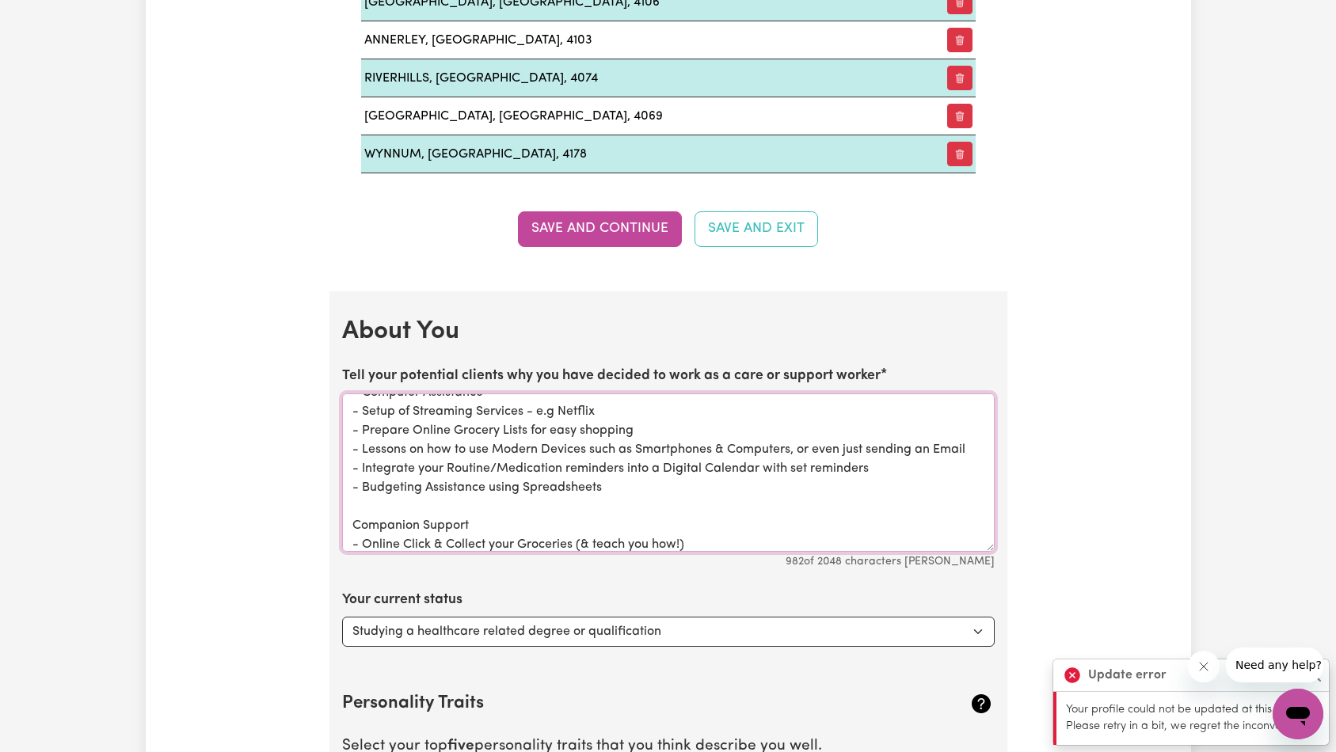
scroll to position [404, 0]
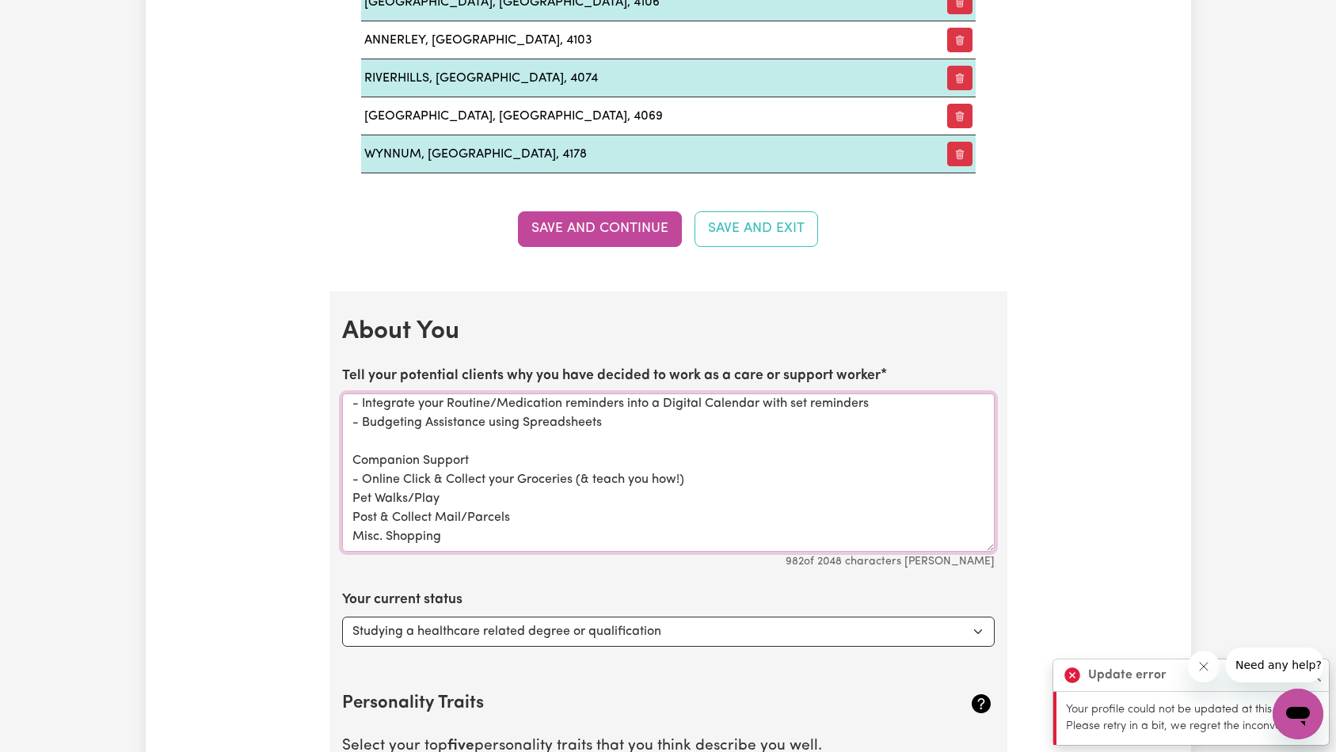
paste textarea "-"
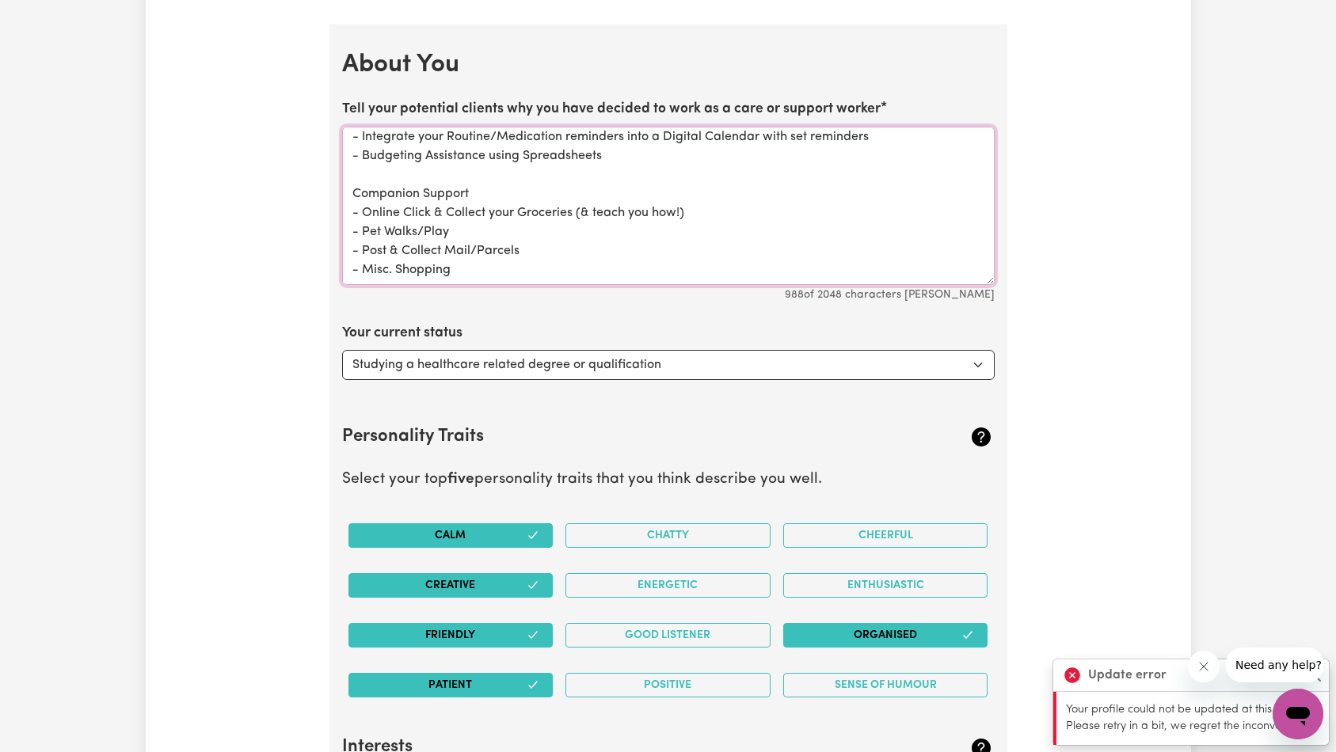
scroll to position [2245, 0]
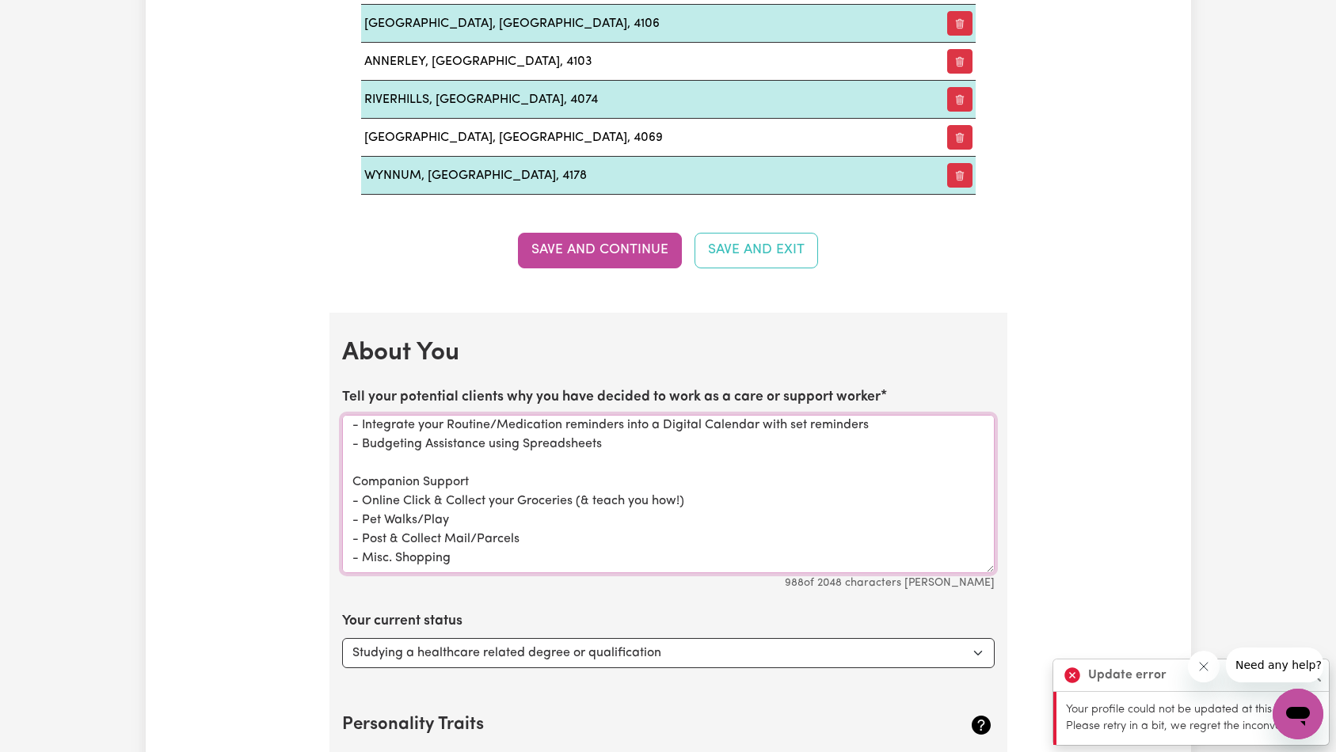
click at [614, 514] on textarea "Hi I'm [PERSON_NAME]! I'm eager to help Clients that need Domestic Assistance. …" at bounding box center [668, 494] width 653 height 158
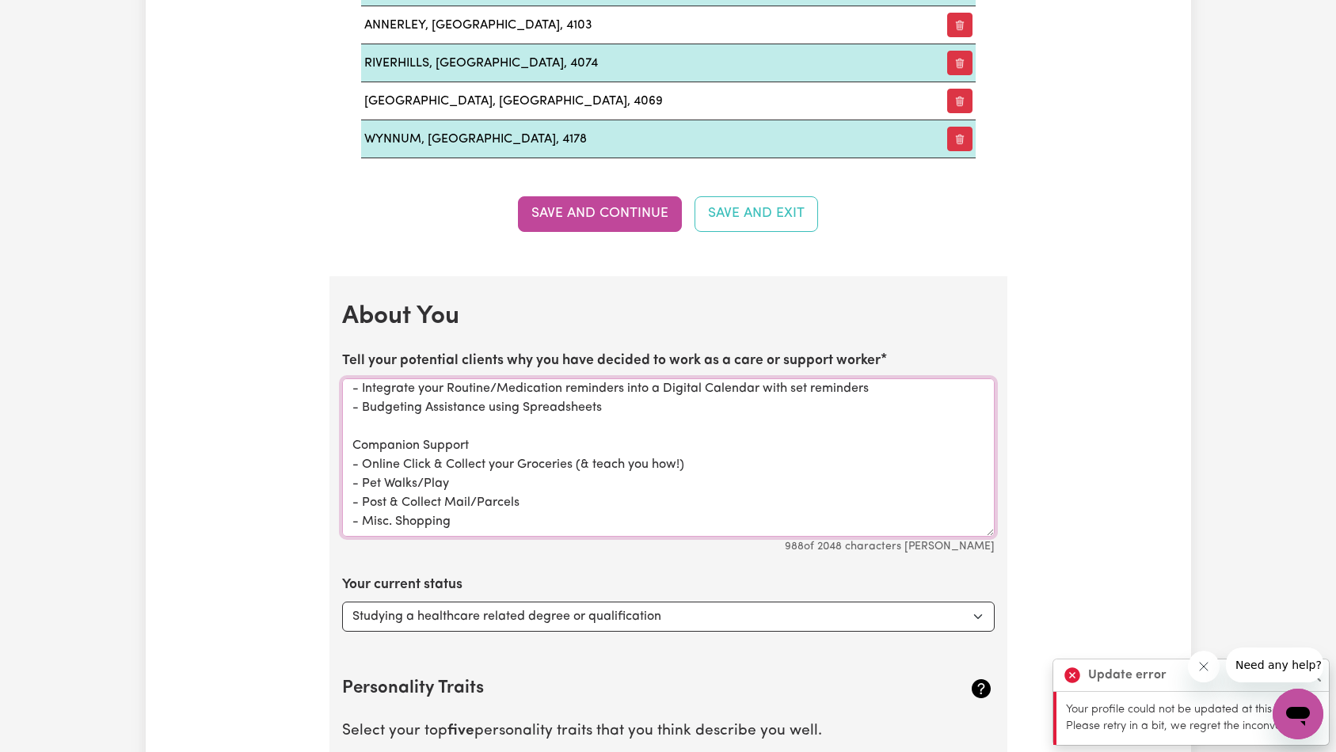
scroll to position [3584, 0]
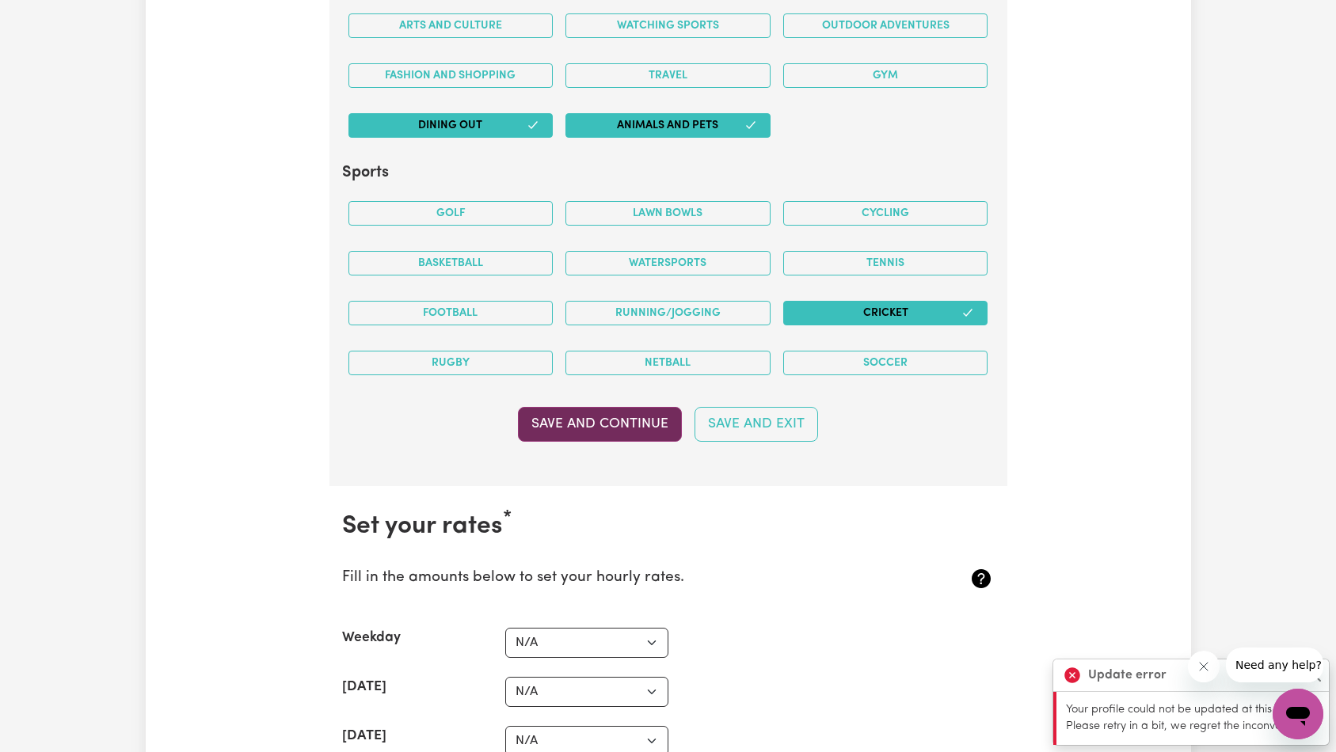
type textarea "Hi I'm [PERSON_NAME]! I'm eager to help Clients that need Domestic Assistance. …"
click at [610, 419] on button "Save and Continue" at bounding box center [600, 424] width 164 height 35
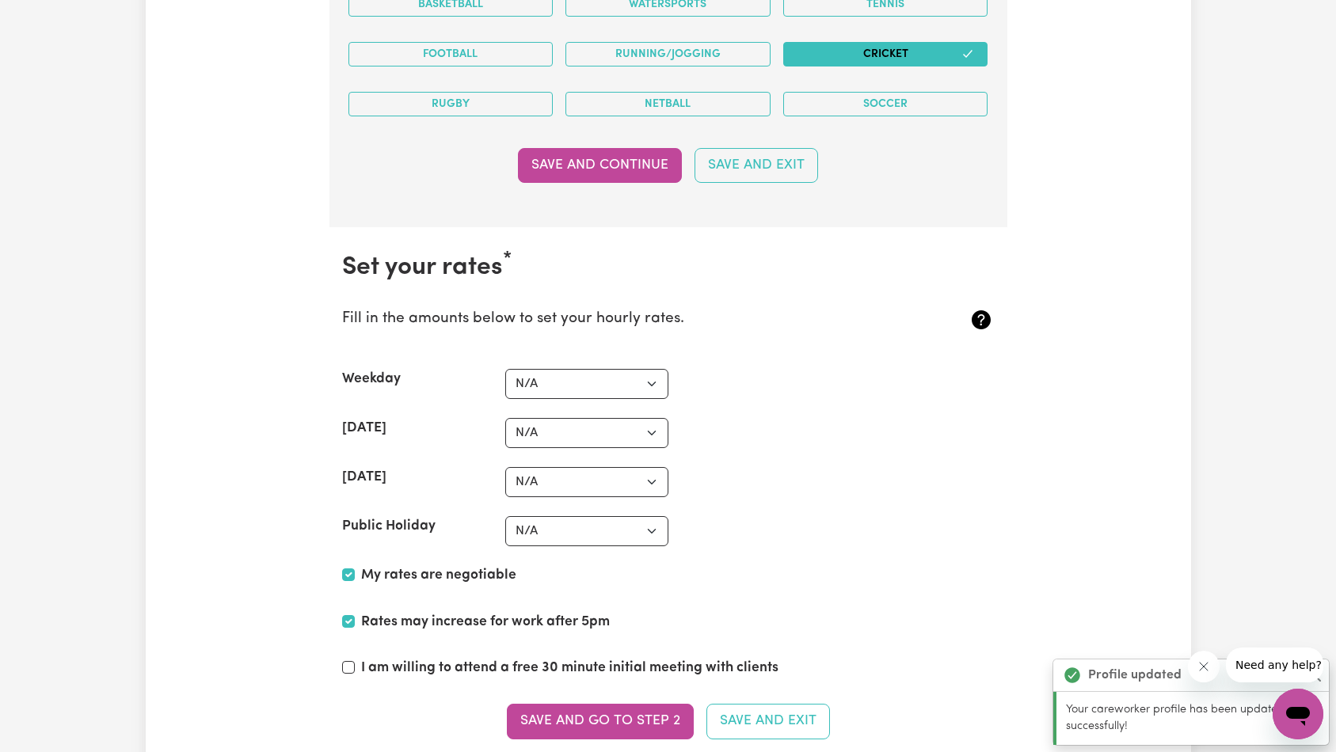
scroll to position [3029, 0]
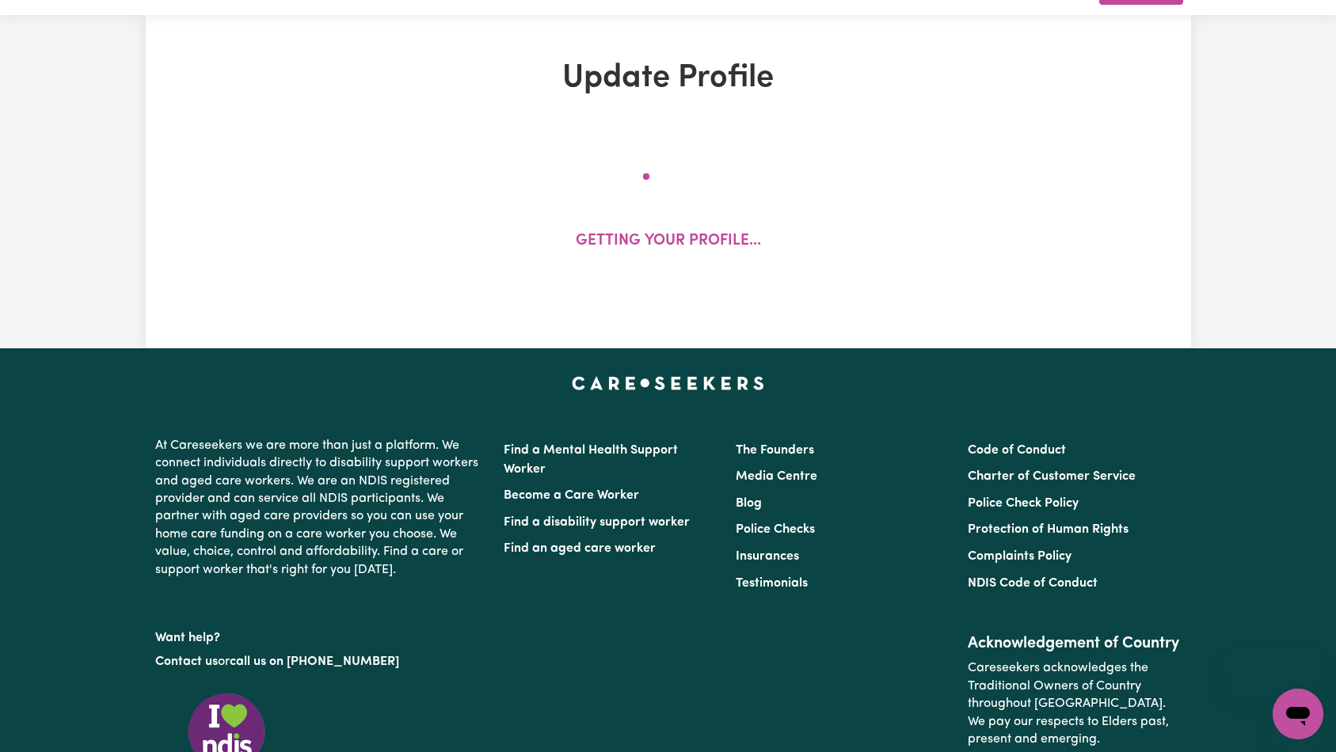
select select "[DEMOGRAPHIC_DATA]"
select select "[DEMOGRAPHIC_DATA] Citizen"
select select "Studying a healthcare related degree or qualification"
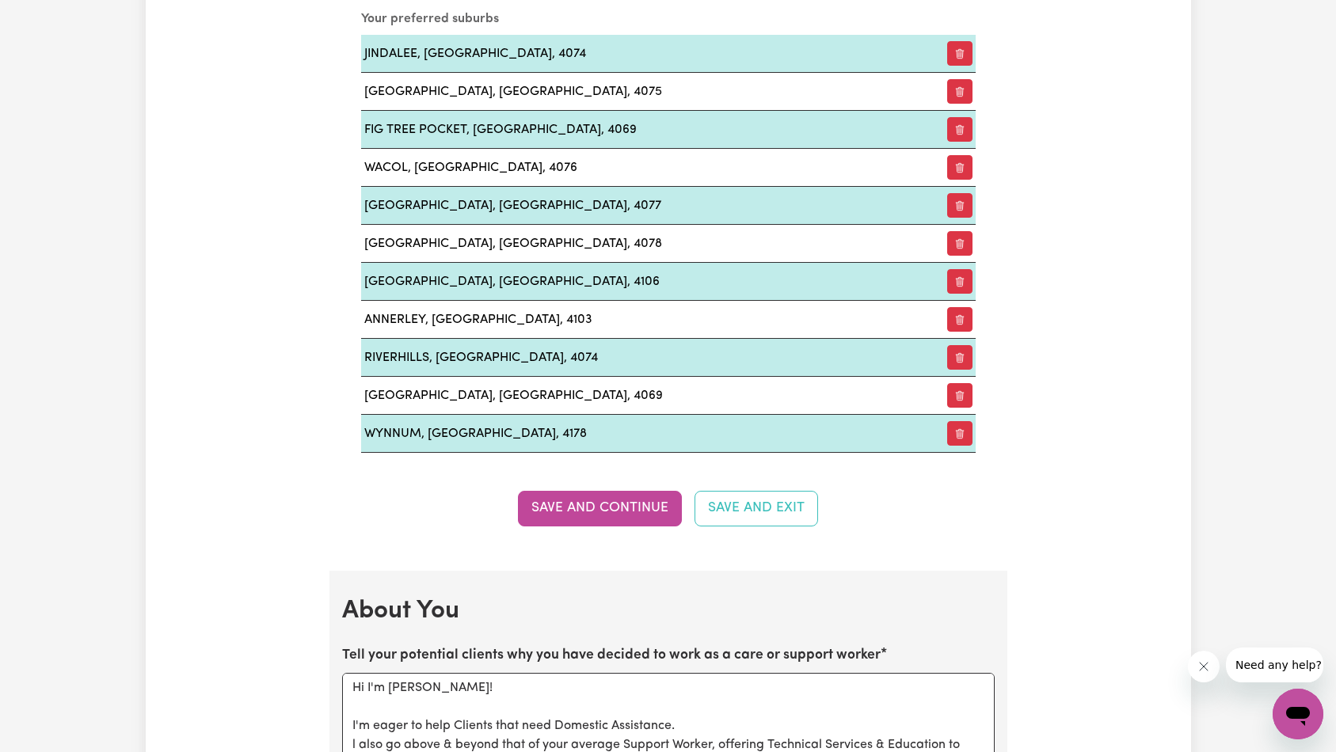
scroll to position [2298, 0]
